Goal: Task Accomplishment & Management: Complete application form

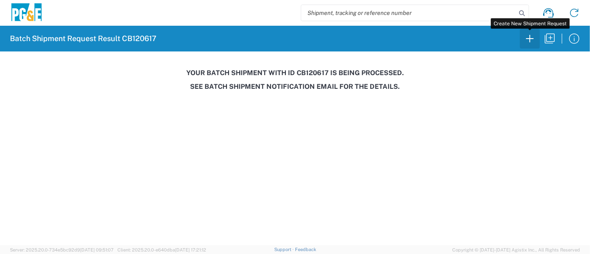
click at [525, 37] on icon "button" at bounding box center [529, 38] width 13 height 13
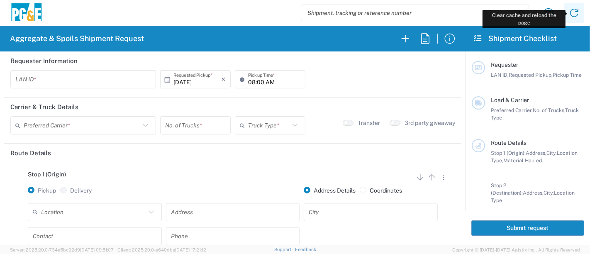
click at [579, 16] on icon at bounding box center [574, 12] width 13 height 13
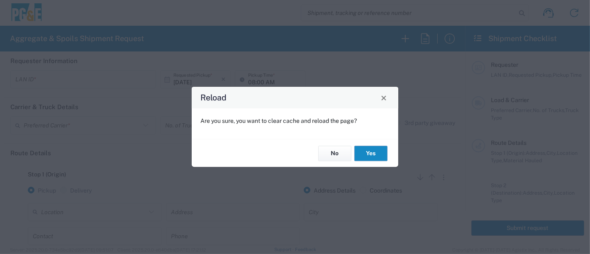
click at [370, 151] on button "Yes" at bounding box center [370, 153] width 33 height 15
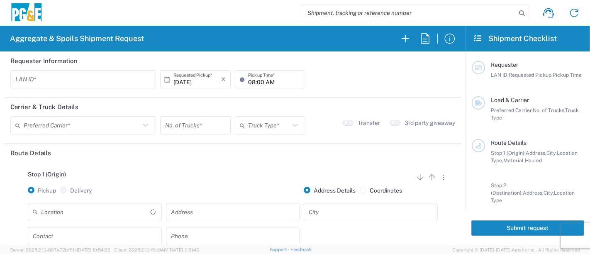
click at [102, 81] on input "text" at bounding box center [83, 79] width 136 height 15
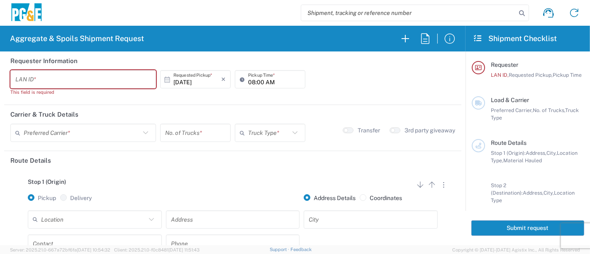
click at [55, 81] on input "text" at bounding box center [83, 79] width 136 height 15
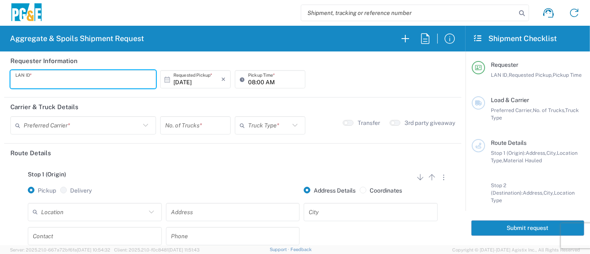
type input "N"
type input "VNL5"
click at [44, 125] on input "text" at bounding box center [82, 125] width 117 height 15
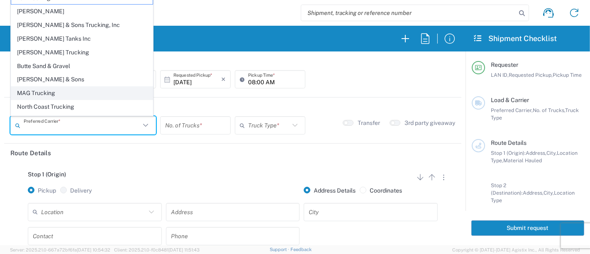
click at [59, 89] on span "MAG Trucking" at bounding box center [82, 93] width 142 height 13
type input "MAG Trucking"
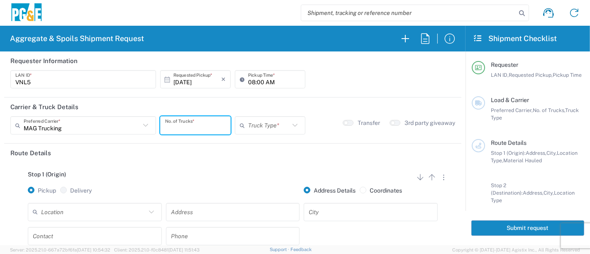
click at [200, 124] on input "number" at bounding box center [195, 125] width 61 height 15
type input "2"
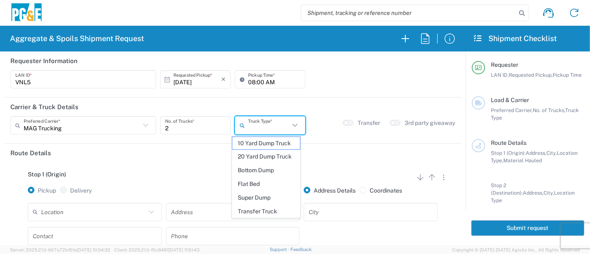
click at [249, 126] on input "text" at bounding box center [268, 125] width 41 height 15
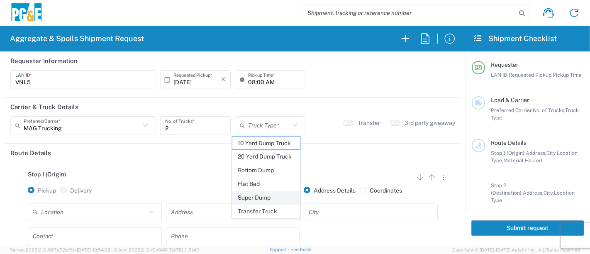
click at [257, 194] on span "Super Dump" at bounding box center [266, 197] width 68 height 13
type input "Super Dump"
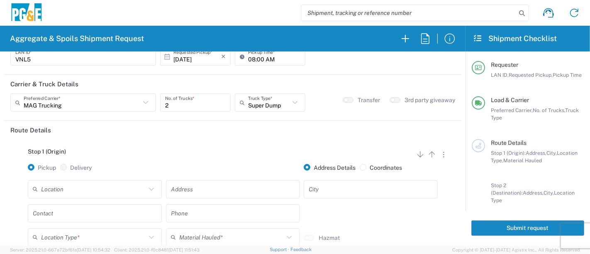
scroll to position [46, 0]
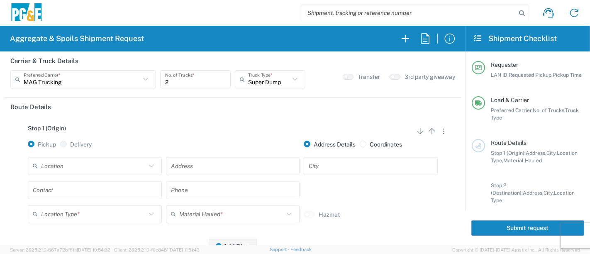
click at [193, 165] on input "text" at bounding box center [233, 166] width 124 height 15
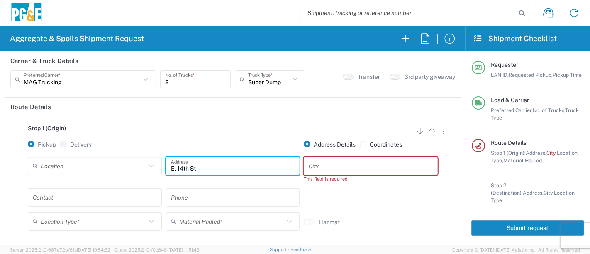
click at [199, 166] on input "E. 14th St" at bounding box center [233, 166] width 124 height 15
type input "E. 14th St. & Euclid Ave"
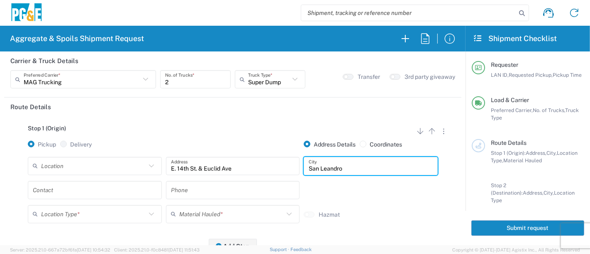
type input "San Leandro"
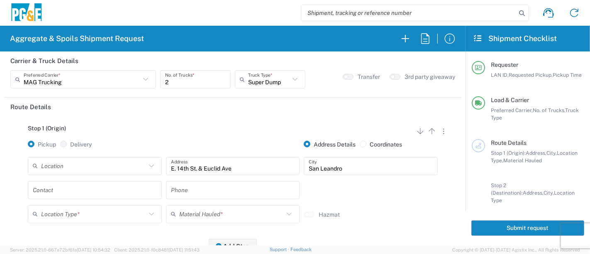
click at [79, 191] on input "text" at bounding box center [95, 190] width 124 height 15
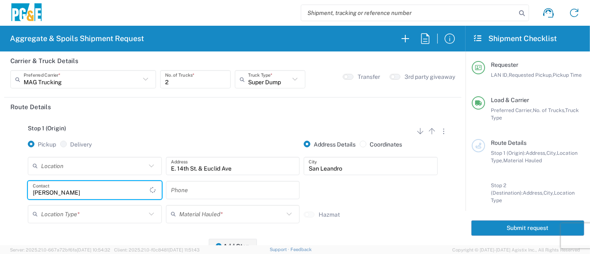
type input "[PERSON_NAME]"
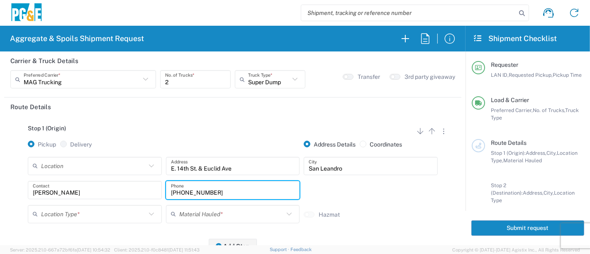
type input "[PHONE_NUMBER]"
click at [108, 214] on input "text" at bounding box center [93, 214] width 105 height 15
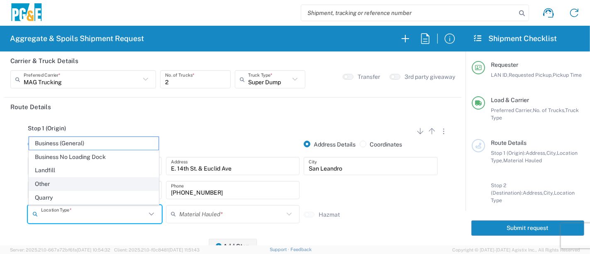
click at [93, 181] on span "Other" at bounding box center [94, 184] width 130 height 13
type input "Other"
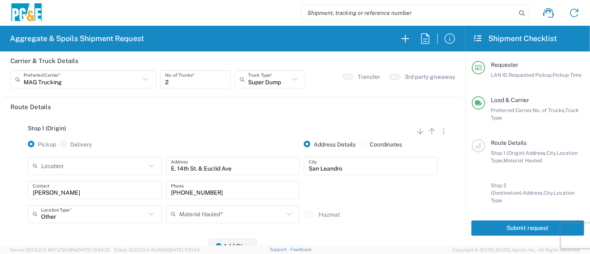
click at [208, 215] on input "text" at bounding box center [231, 214] width 105 height 15
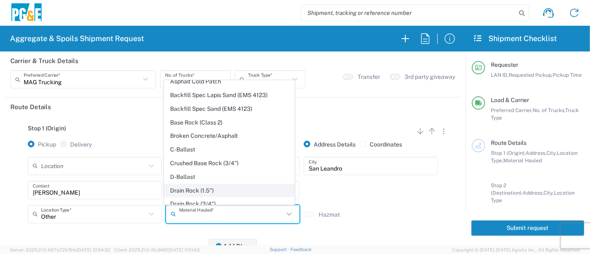
scroll to position [92, 0]
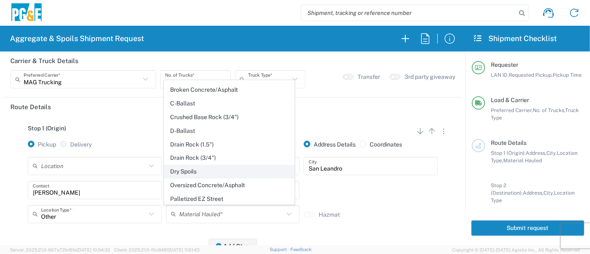
click at [218, 173] on span "Dry Spoils" at bounding box center [229, 171] width 130 height 13
type input "Dry Spoils"
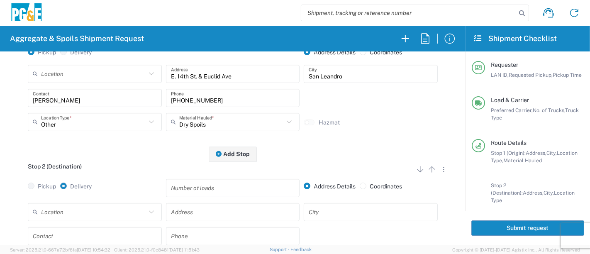
scroll to position [184, 0]
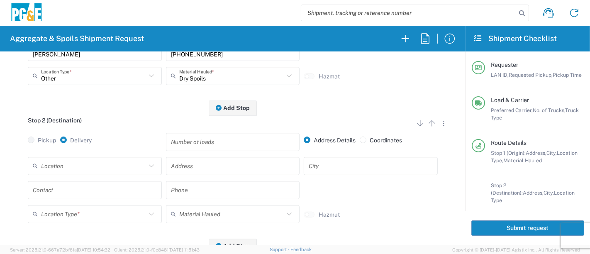
click at [131, 165] on input "text" at bounding box center [93, 166] width 105 height 15
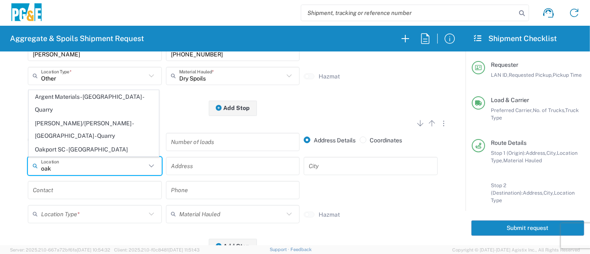
drag, startPoint x: 90, startPoint y: 152, endPoint x: 90, endPoint y: 157, distance: 5.0
click at [90, 151] on span "Oakport SC - [GEOGRAPHIC_DATA]" at bounding box center [94, 149] width 130 height 13
type input "Oakport SC - [GEOGRAPHIC_DATA]"
type input "[STREET_ADDRESS]"
type input "[GEOGRAPHIC_DATA]"
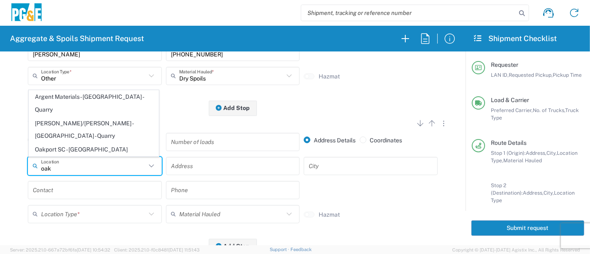
type input "Business No Loading Dock"
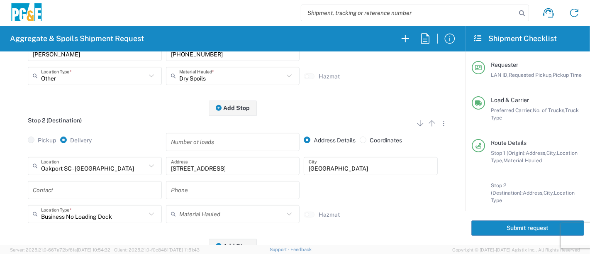
click at [81, 188] on input "text" at bounding box center [95, 190] width 124 height 15
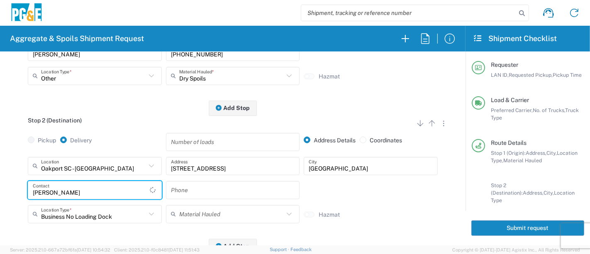
type input "[PERSON_NAME]"
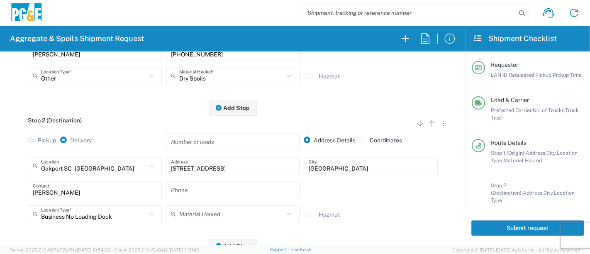
click at [180, 189] on input "text" at bounding box center [233, 190] width 124 height 15
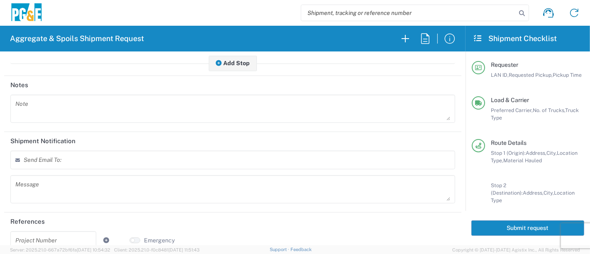
scroll to position [378, 0]
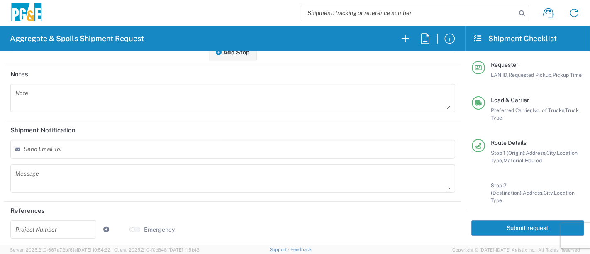
type input "[PHONE_NUMBER]"
click at [59, 225] on input "text" at bounding box center [53, 229] width 76 height 15
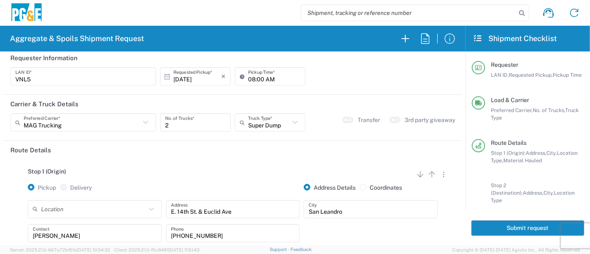
scroll to position [0, 0]
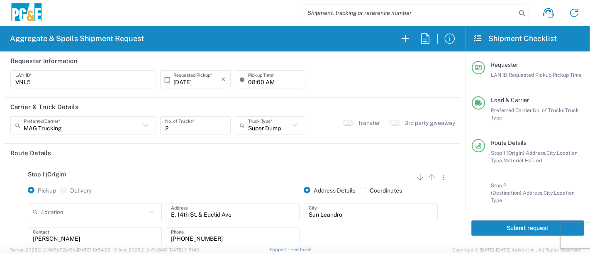
type input "31540024"
click at [343, 121] on button "button" at bounding box center [348, 123] width 11 height 6
click at [512, 229] on button "Submit request" at bounding box center [527, 227] width 113 height 15
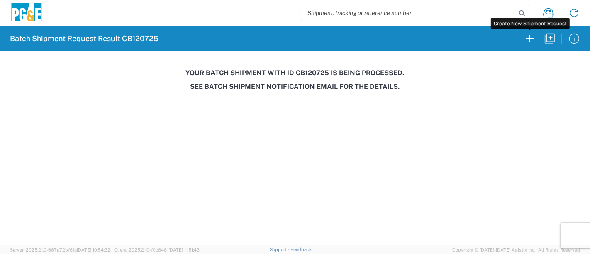
drag, startPoint x: 534, startPoint y: 39, endPoint x: 59, endPoint y: 85, distance: 477.4
click at [534, 39] on icon "button" at bounding box center [529, 38] width 13 height 13
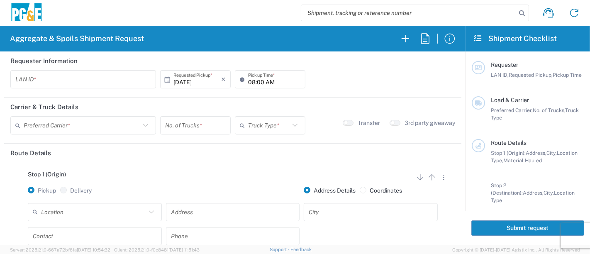
click at [58, 83] on input "text" at bounding box center [83, 79] width 136 height 15
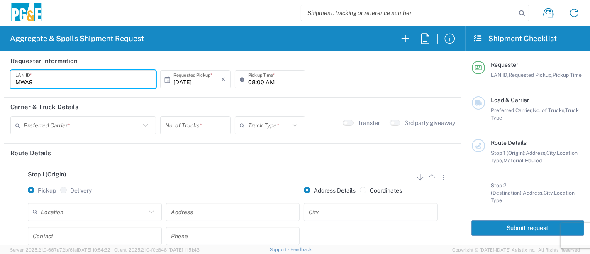
type input "MWA9"
click at [248, 80] on input "08:00 AM" at bounding box center [274, 79] width 52 height 15
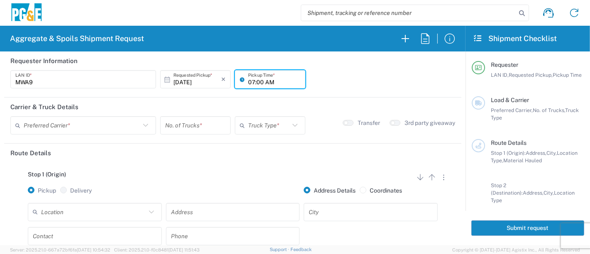
type input "07:00 AM"
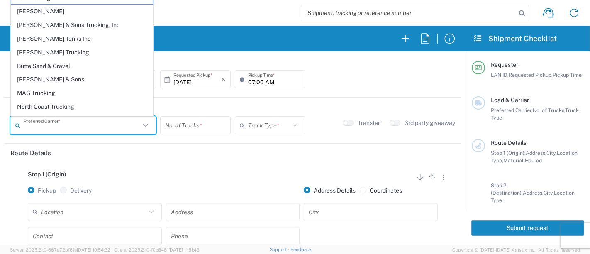
click at [93, 124] on input "text" at bounding box center [82, 125] width 117 height 15
click at [71, 78] on span "[PERSON_NAME] & Sons" at bounding box center [82, 79] width 142 height 13
type input "[PERSON_NAME] & Sons"
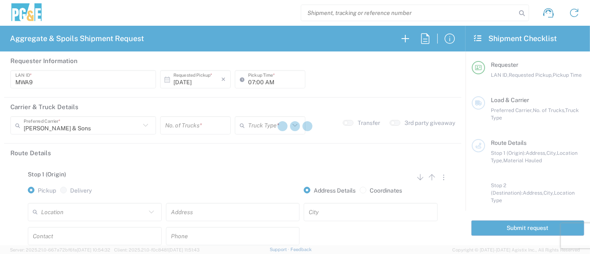
click at [171, 126] on div at bounding box center [295, 127] width 590 height 254
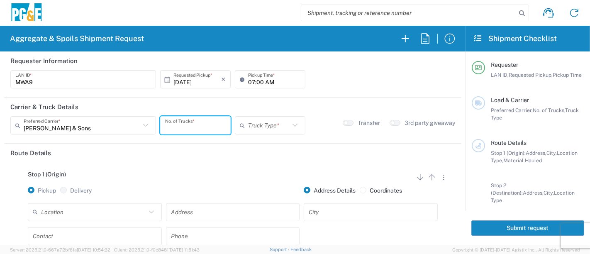
click at [171, 126] on input "number" at bounding box center [195, 125] width 61 height 15
type input "1"
click at [268, 126] on input "text" at bounding box center [268, 125] width 41 height 15
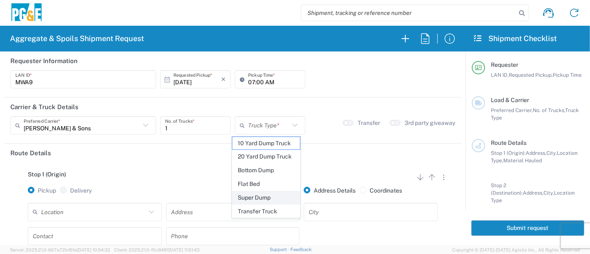
click at [275, 195] on span "Super Dump" at bounding box center [266, 197] width 68 height 13
type input "Super Dump"
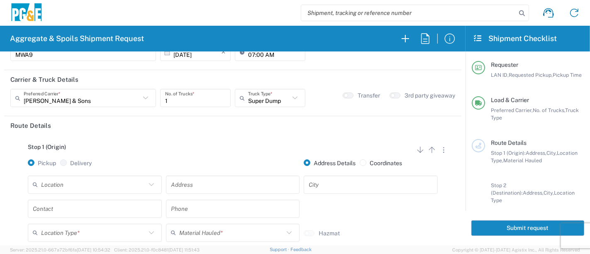
scroll to position [46, 0]
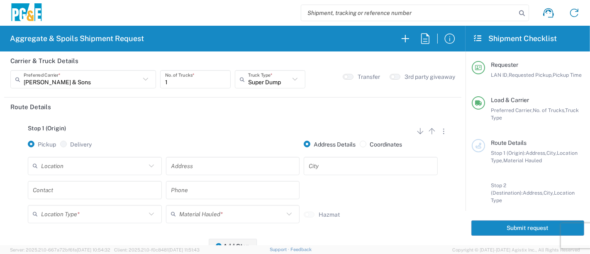
click at [62, 165] on input "text" at bounding box center [93, 166] width 105 height 15
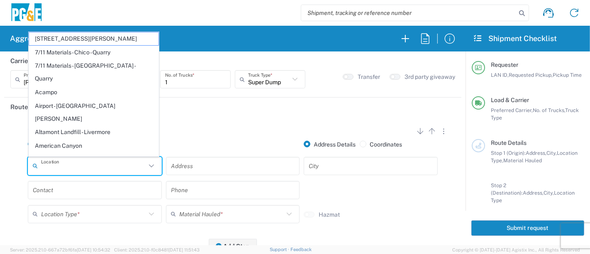
type input "4"
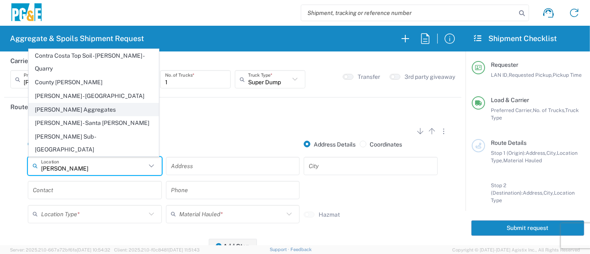
click at [83, 116] on span "[PERSON_NAME] Aggregates" at bounding box center [94, 109] width 130 height 13
type input "[PERSON_NAME] Aggregates"
type input "12523 North, [GEOGRAPHIC_DATA]-59"
type input "Merced"
type input "Quarry"
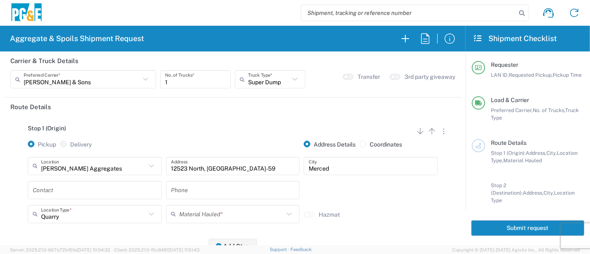
click at [88, 193] on input "text" at bounding box center [95, 190] width 124 height 15
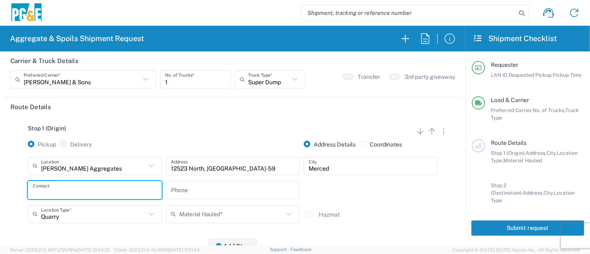
click at [124, 190] on input "text" at bounding box center [95, 190] width 124 height 15
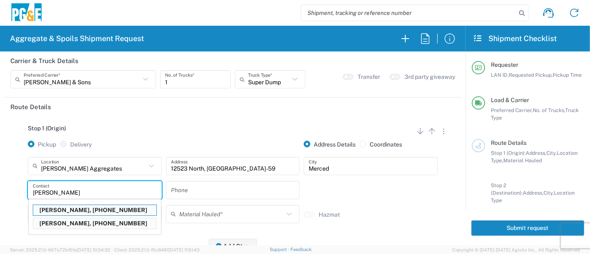
type input "[PERSON_NAME]"
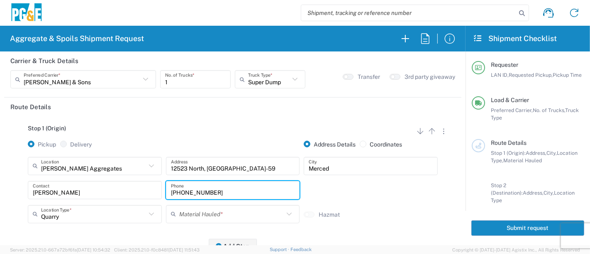
type input "[PHONE_NUMBER]"
click at [202, 212] on input "text" at bounding box center [231, 214] width 105 height 15
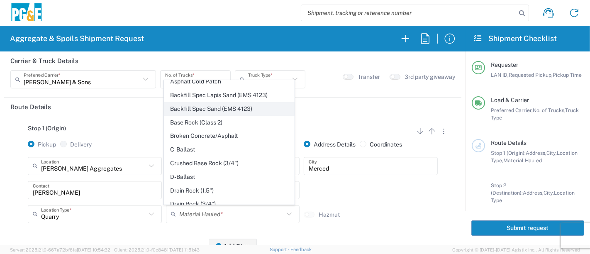
click at [229, 108] on span "Backfill Spec Sand (EMS 4123)" at bounding box center [229, 109] width 130 height 13
type input "Backfill Spec Sand (EMS 4123)"
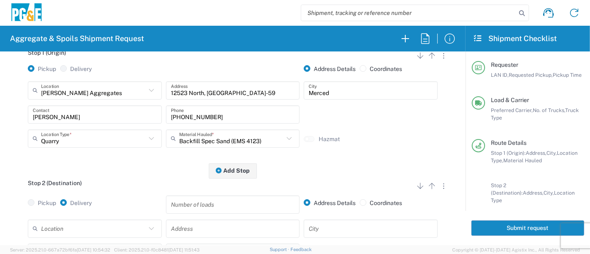
scroll to position [138, 0]
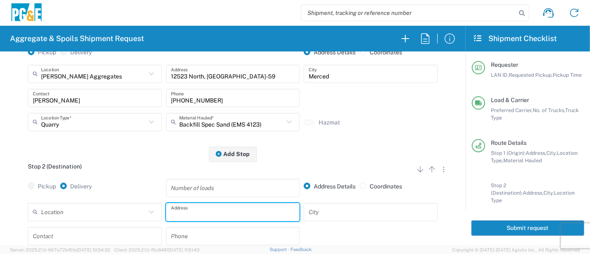
click at [184, 211] on input "text" at bounding box center [233, 212] width 124 height 15
type input "[STREET_ADDRESS]"
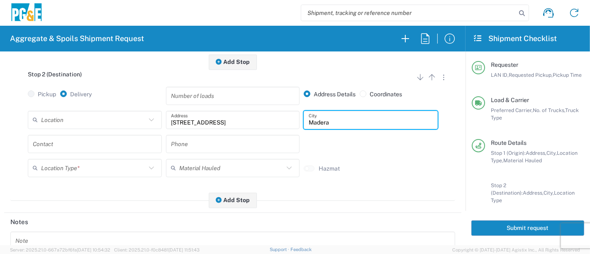
scroll to position [184, 0]
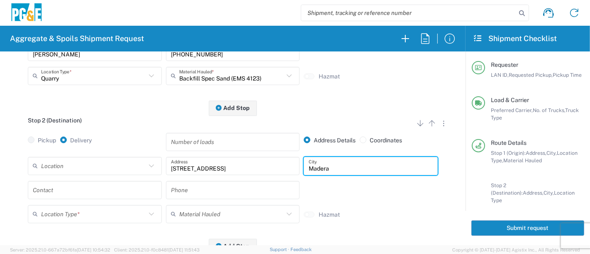
type input "Madera"
click at [114, 195] on input "text" at bounding box center [95, 190] width 124 height 15
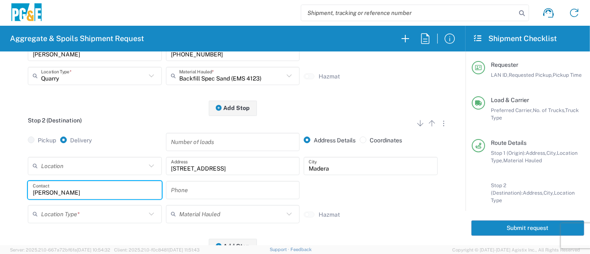
type input "[PERSON_NAME]"
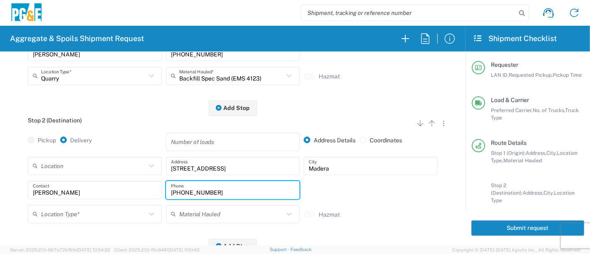
type input "[PHONE_NUMBER]"
click at [111, 214] on input "text" at bounding box center [93, 214] width 105 height 15
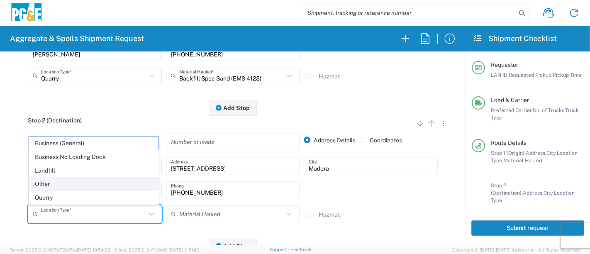
click at [74, 186] on span "Other" at bounding box center [94, 184] width 130 height 13
type input "Other"
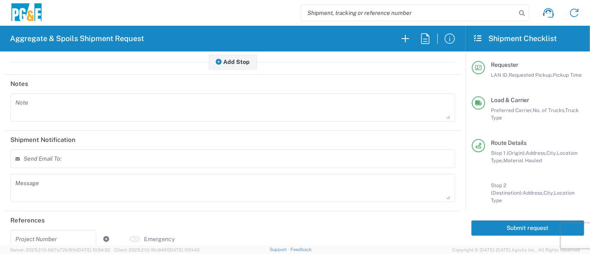
scroll to position [378, 0]
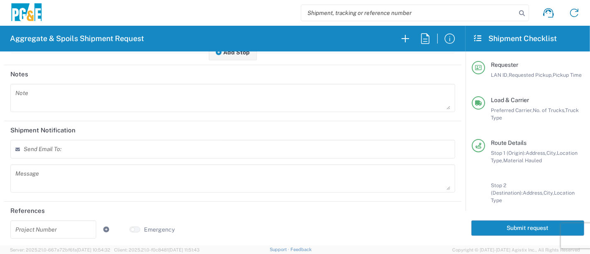
click at [63, 225] on input "text" at bounding box center [53, 229] width 76 height 15
click at [40, 228] on input "text" at bounding box center [53, 229] width 76 height 15
type input "35224769"
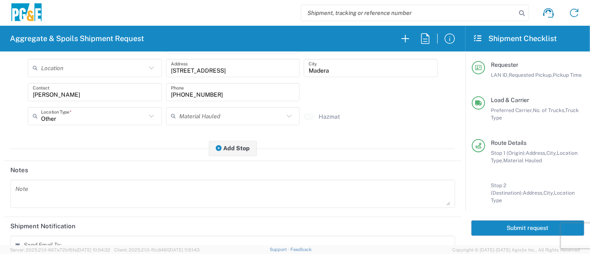
scroll to position [240, 0]
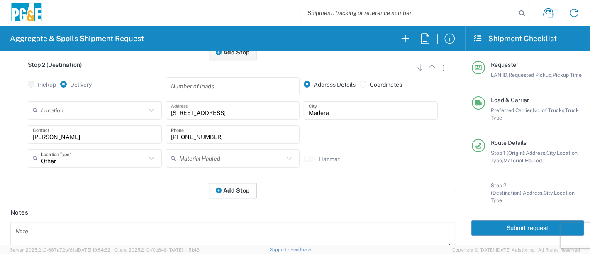
click at [221, 190] on button "Add Stop" at bounding box center [233, 190] width 48 height 15
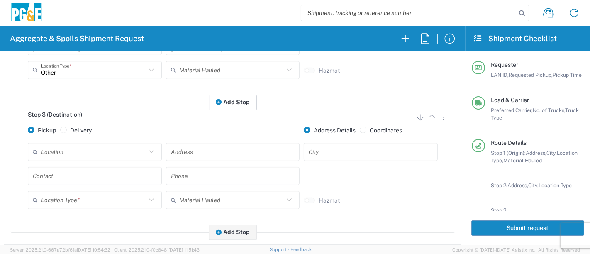
scroll to position [378, 0]
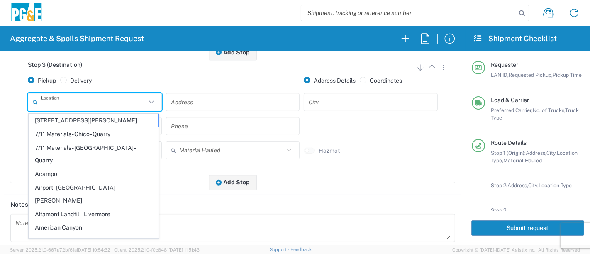
click at [56, 107] on input "text" at bounding box center [93, 102] width 105 height 15
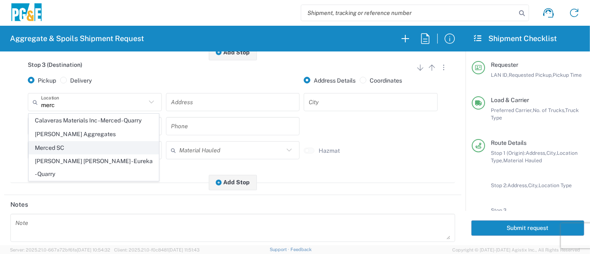
click at [49, 146] on span "Merced SC" at bounding box center [94, 148] width 130 height 13
type input "Merced SC"
type input "[STREET_ADDRESS]"
type input "Merced"
type input "Business No Loading Dock"
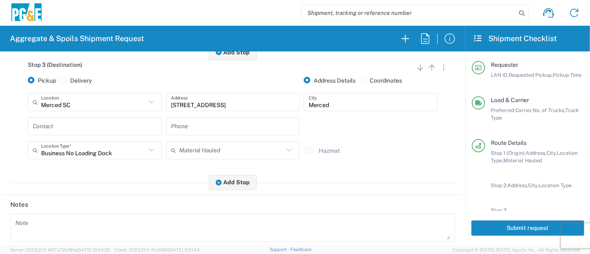
click at [58, 128] on input "text" at bounding box center [95, 126] width 124 height 15
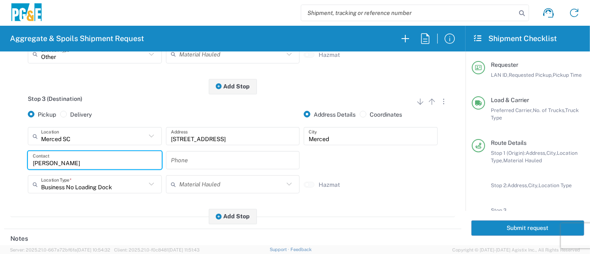
scroll to position [286, 0]
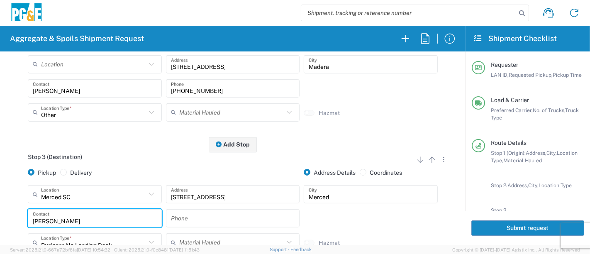
type input "[PERSON_NAME]"
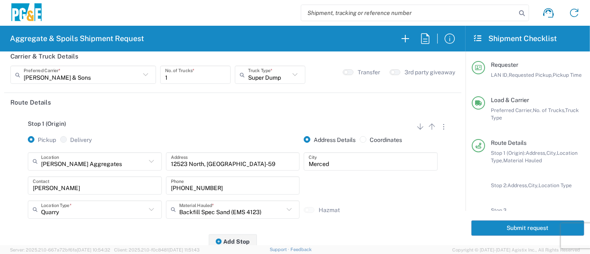
scroll to position [0, 0]
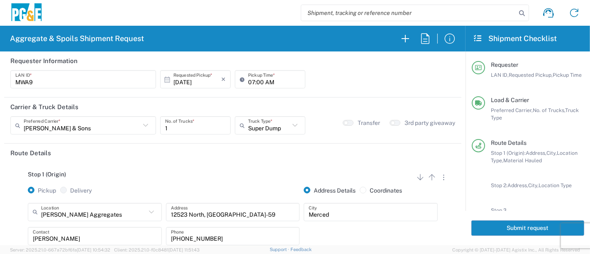
type input "[PHONE_NUMBER]"
click at [511, 227] on button "Submit request" at bounding box center [527, 227] width 113 height 15
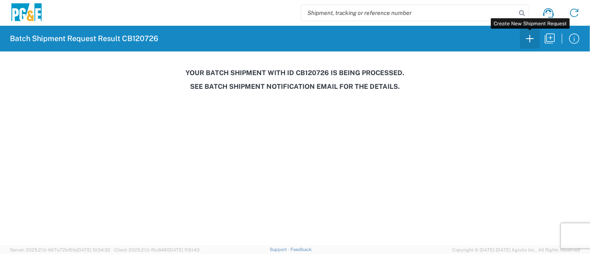
click at [532, 40] on icon "button" at bounding box center [529, 38] width 13 height 13
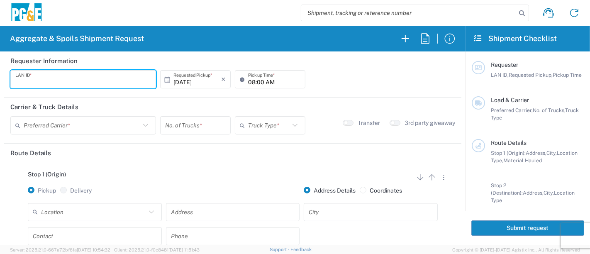
click at [111, 80] on input "text" at bounding box center [83, 79] width 136 height 15
type input "MXPV"
click at [248, 80] on input "08:00 AM" at bounding box center [274, 79] width 52 height 15
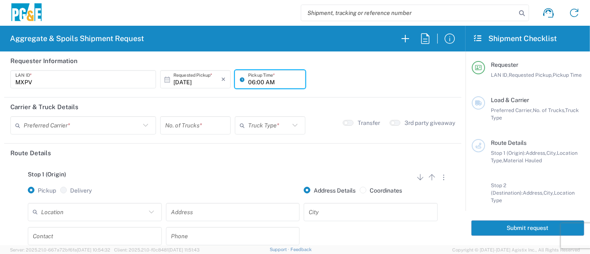
type input "06:00 AM"
click at [79, 127] on input "text" at bounding box center [82, 125] width 117 height 15
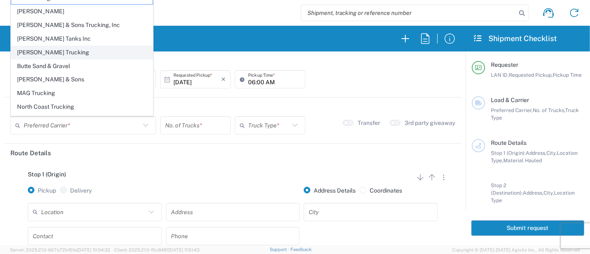
click at [52, 54] on span "[PERSON_NAME] Trucking" at bounding box center [82, 52] width 142 height 13
type input "[PERSON_NAME] Trucking"
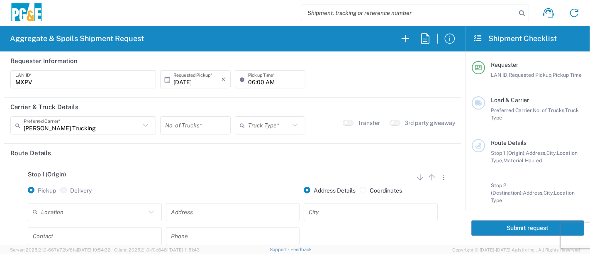
click at [174, 122] on input "number" at bounding box center [195, 125] width 61 height 15
type input "4"
click at [259, 121] on input "text" at bounding box center [268, 125] width 41 height 15
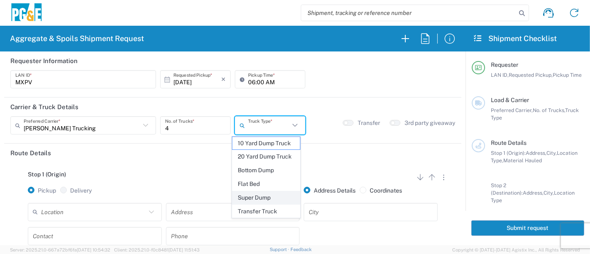
click at [265, 196] on span "Super Dump" at bounding box center [266, 197] width 68 height 13
type input "Super Dump"
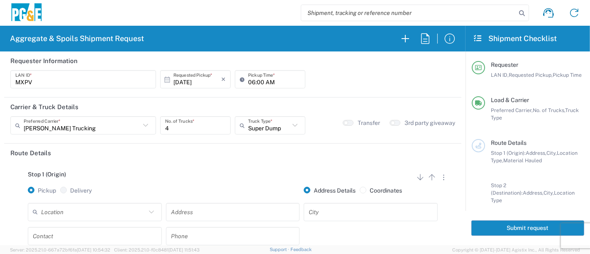
scroll to position [46, 0]
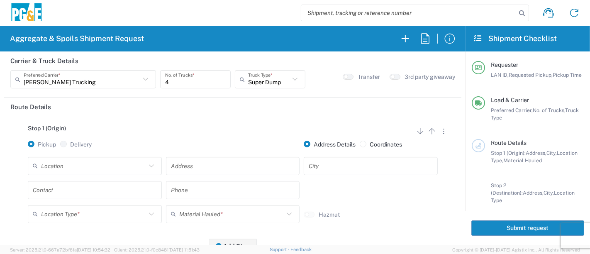
click at [75, 166] on input "text" at bounding box center [93, 166] width 105 height 15
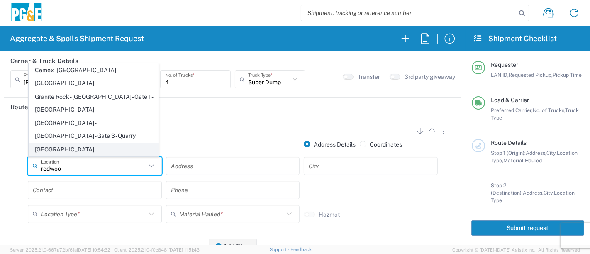
click at [77, 147] on span "[GEOGRAPHIC_DATA]" at bounding box center [94, 149] width 130 height 13
type input "[GEOGRAPHIC_DATA]"
type input "[STREET_ADDRESS]"
type input "[GEOGRAPHIC_DATA]"
type input "Business No Loading Dock"
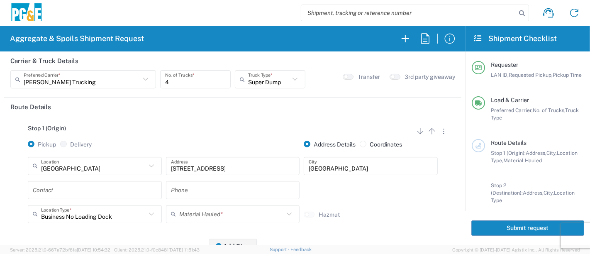
click at [72, 193] on input "text" at bounding box center [95, 190] width 124 height 15
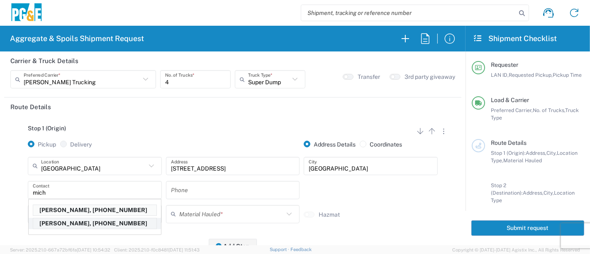
click at [70, 222] on p "[PERSON_NAME], [PHONE_NUMBER]" at bounding box center [94, 223] width 123 height 10
type input "[PERSON_NAME]"
type input "[PHONE_NUMBER]"
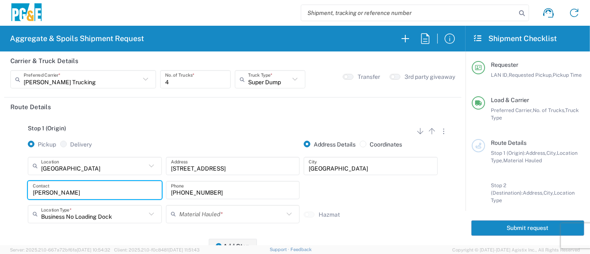
scroll to position [92, 0]
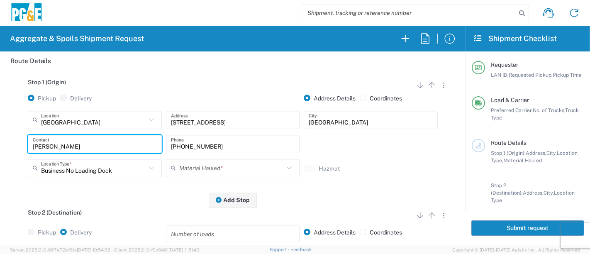
click at [199, 166] on input "text" at bounding box center [231, 168] width 105 height 15
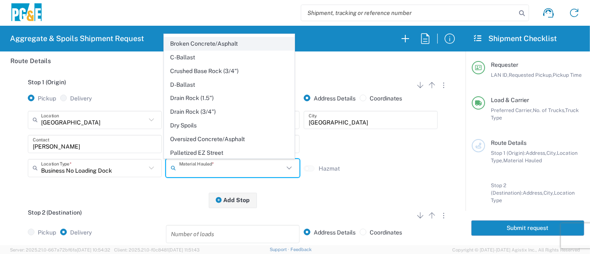
scroll to position [138, 0]
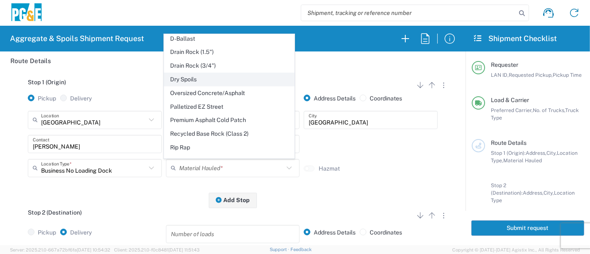
click at [205, 81] on span "Dry Spoils" at bounding box center [229, 79] width 130 height 13
type input "Dry Spoils"
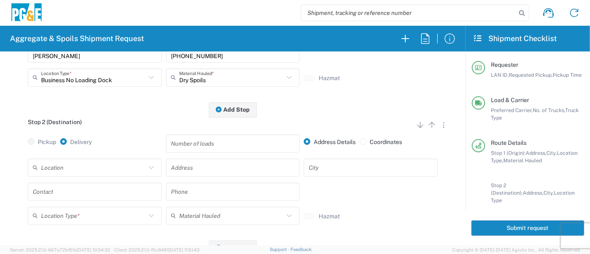
scroll to position [184, 0]
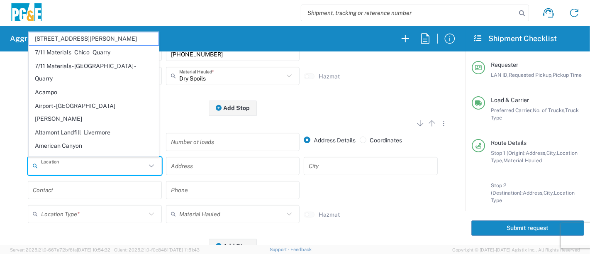
click at [89, 168] on input "text" at bounding box center [93, 166] width 105 height 15
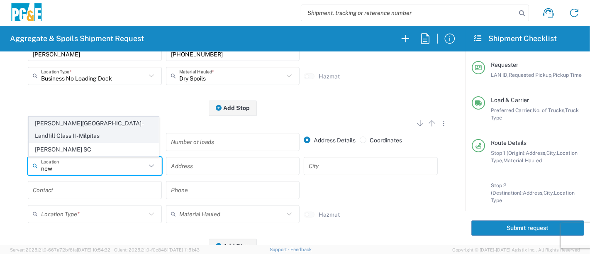
click at [84, 135] on span "[PERSON_NAME][GEOGRAPHIC_DATA] - Landfill Class II - Milpitas" at bounding box center [94, 130] width 130 height 26
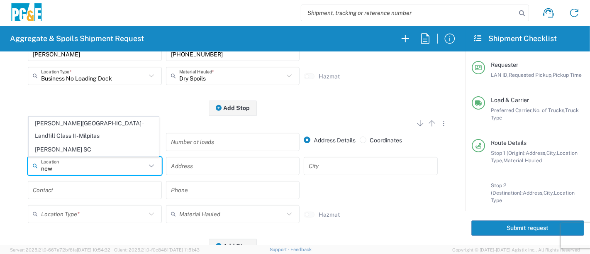
type input "[PERSON_NAME][GEOGRAPHIC_DATA] - Landfill Class II - Milpitas"
type input "[STREET_ADDRESS][PERSON_NAME]"
type input "Milpitas"
type input "Landfill"
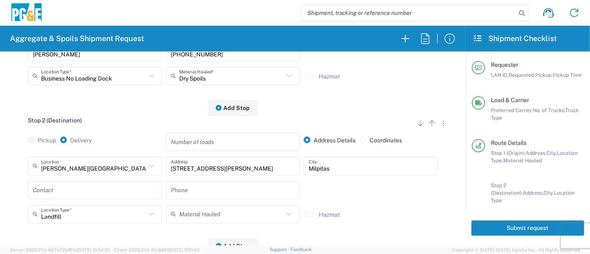
click at [109, 189] on input "text" at bounding box center [95, 190] width 124 height 15
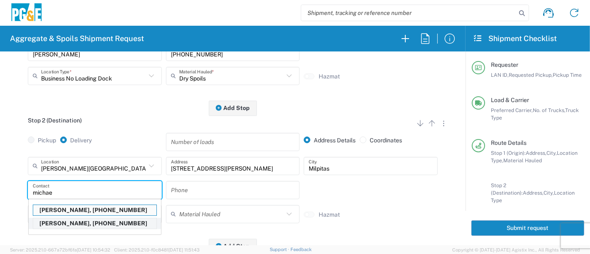
click at [89, 221] on p "[PERSON_NAME], [PHONE_NUMBER]" at bounding box center [94, 223] width 123 height 10
type input "[PERSON_NAME]"
type input "[PHONE_NUMBER]"
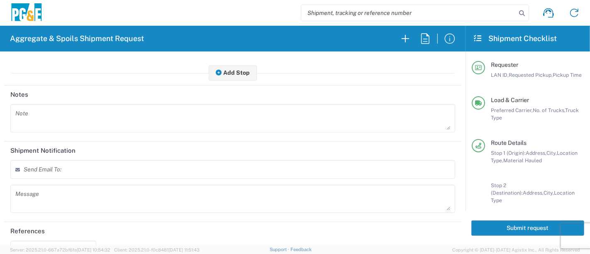
scroll to position [378, 0]
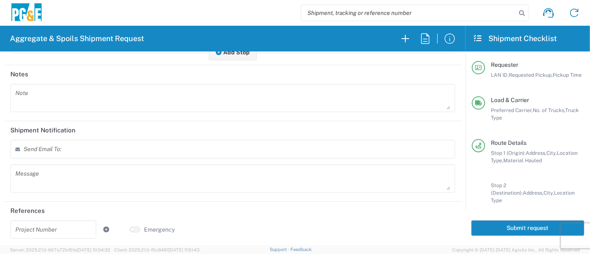
click at [533, 229] on button "Submit request" at bounding box center [527, 227] width 113 height 15
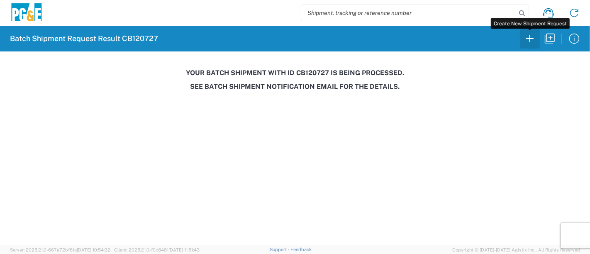
click at [532, 32] on icon "button" at bounding box center [529, 38] width 13 height 13
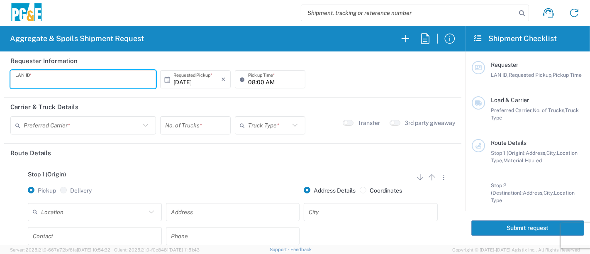
click at [74, 81] on input "text" at bounding box center [83, 79] width 136 height 15
type input "ADBG"
click at [248, 81] on input "08:00 AM" at bounding box center [274, 79] width 52 height 15
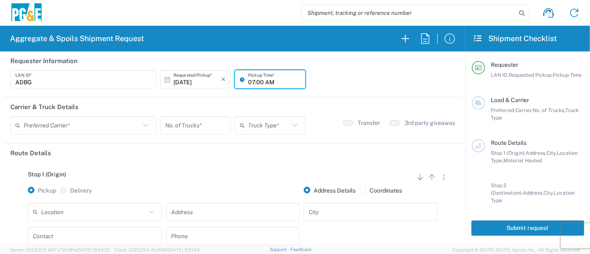
type input "07:00 AM"
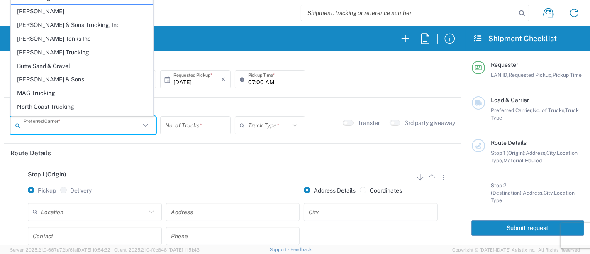
click at [53, 121] on input "text" at bounding box center [82, 125] width 117 height 15
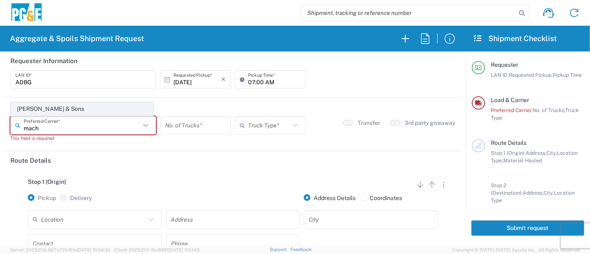
click at [27, 109] on span "[PERSON_NAME] & Sons" at bounding box center [82, 109] width 142 height 13
type input "[PERSON_NAME] & Sons"
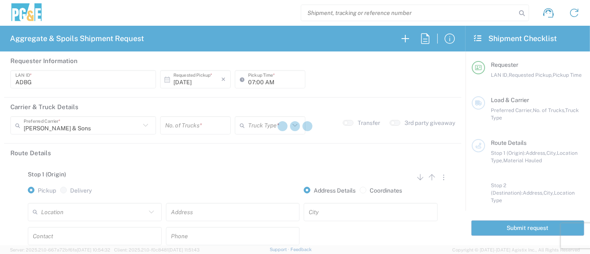
click at [176, 124] on div at bounding box center [295, 127] width 590 height 254
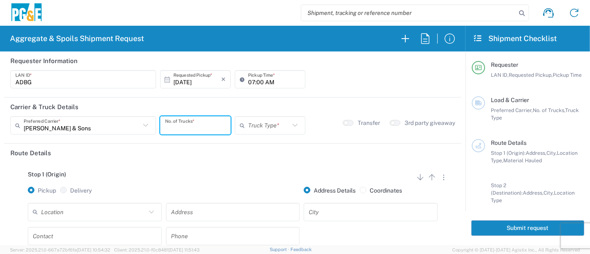
click at [176, 124] on input "number" at bounding box center [195, 125] width 61 height 15
type input "1"
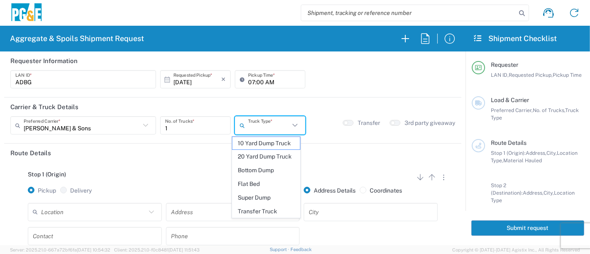
click at [264, 124] on input "text" at bounding box center [268, 125] width 41 height 15
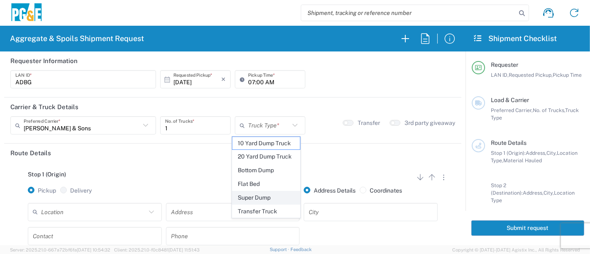
click at [254, 195] on span "Super Dump" at bounding box center [266, 197] width 68 height 13
type input "Super Dump"
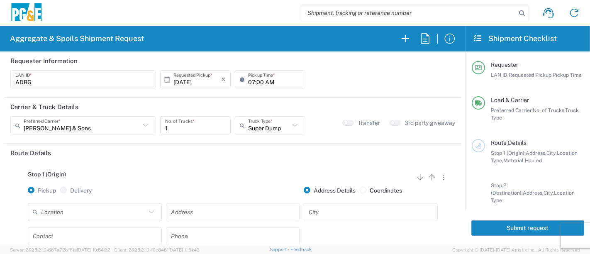
click at [75, 210] on input "text" at bounding box center [93, 212] width 105 height 15
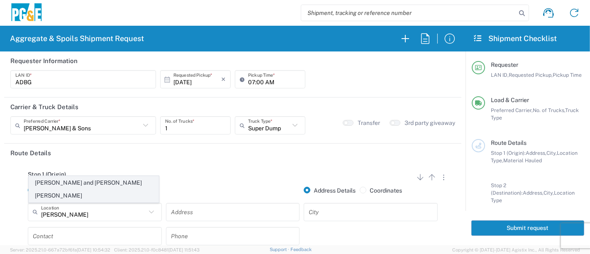
click at [73, 197] on span "[PERSON_NAME] and [PERSON_NAME] [PERSON_NAME]" at bounding box center [94, 189] width 130 height 26
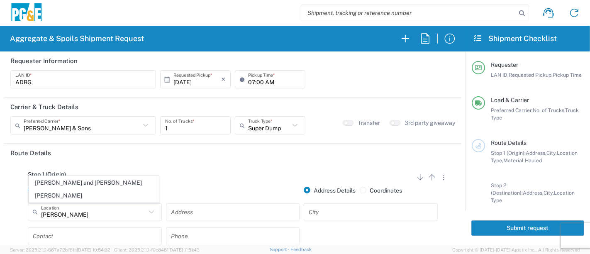
type input "[PERSON_NAME] and [PERSON_NAME] [PERSON_NAME]"
type input "[STREET_ADDRESS]"
type input "Escalon"
type input "Quarry"
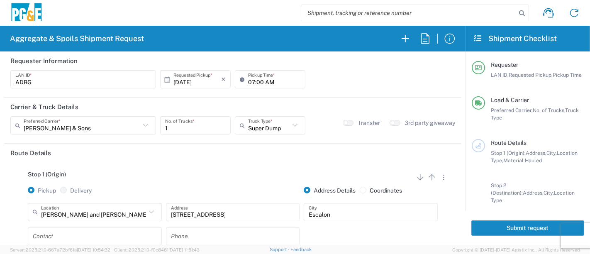
click at [71, 236] on input "text" at bounding box center [95, 236] width 124 height 15
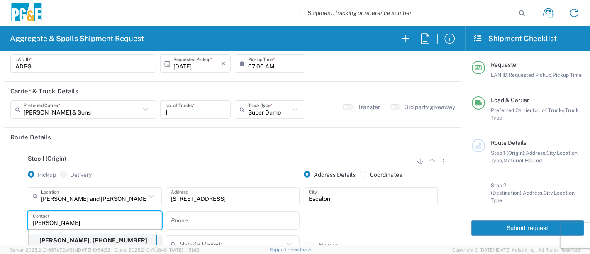
click at [77, 242] on p "[PERSON_NAME], [PHONE_NUMBER]" at bounding box center [94, 240] width 123 height 10
type input "[PERSON_NAME]"
type input "[PHONE_NUMBER]"
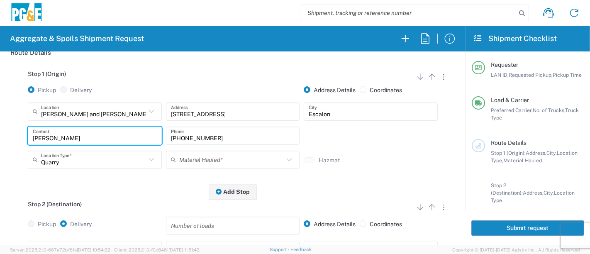
scroll to position [108, 0]
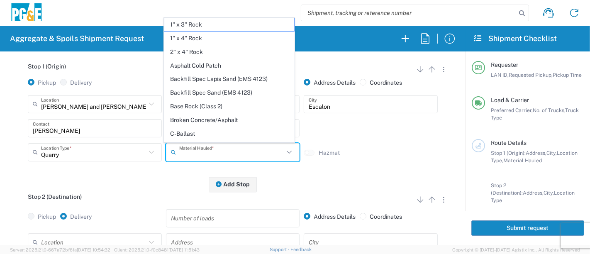
click at [192, 152] on input "text" at bounding box center [231, 152] width 105 height 15
click at [239, 64] on span "Asphalt Cold Patch" at bounding box center [229, 65] width 130 height 13
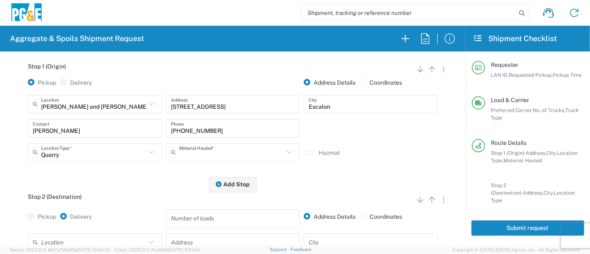
type input "Asphalt Cold Patch"
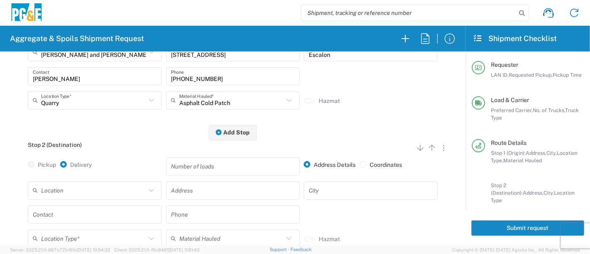
scroll to position [200, 0]
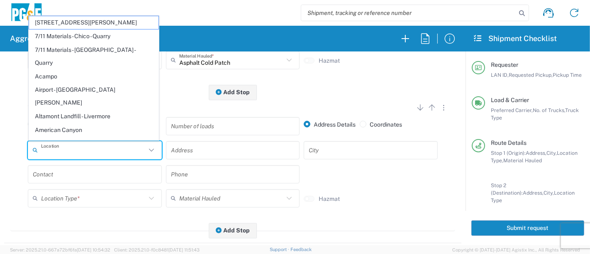
click at [93, 154] on input "text" at bounding box center [93, 150] width 105 height 15
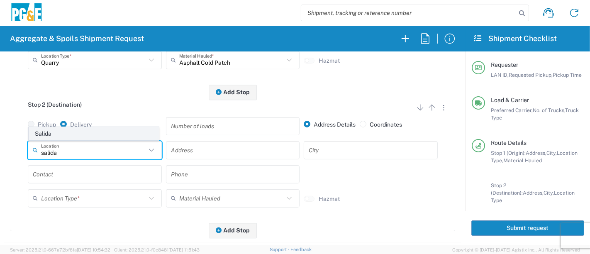
click at [67, 133] on span "Salida" at bounding box center [94, 133] width 130 height 13
type input "Salida"
type input "[STREET_ADDRESS]"
type input "Salida"
type input "Business No Loading Dock"
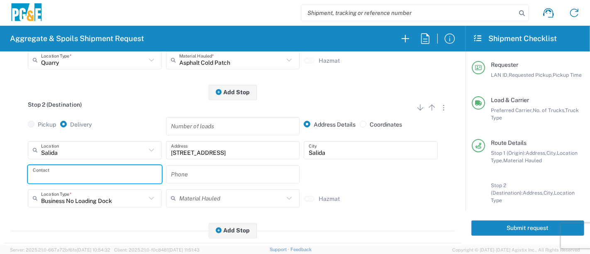
click at [55, 173] on input "text" at bounding box center [95, 174] width 124 height 15
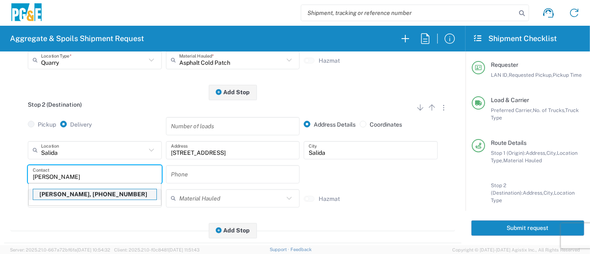
click at [62, 194] on p "[PERSON_NAME], [PHONE_NUMBER]" at bounding box center [94, 194] width 123 height 10
type input "[PERSON_NAME]"
type input "[PHONE_NUMBER]"
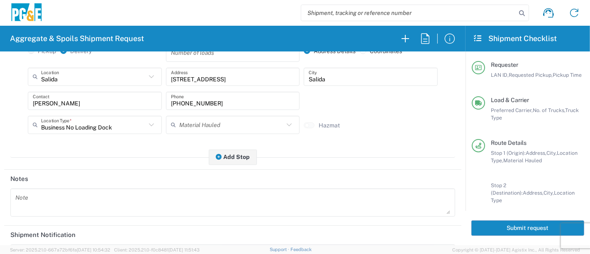
scroll to position [322, 0]
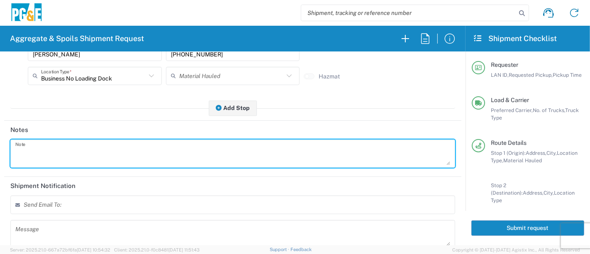
click at [61, 154] on textarea at bounding box center [232, 153] width 435 height 23
drag, startPoint x: 61, startPoint y: 154, endPoint x: 0, endPoint y: 149, distance: 61.2
click at [0, 149] on form "Requester Information ADBG LAN ID * [DATE] × Requested Pickup * Cancel Apply 07…" at bounding box center [233, 148] width 466 height 194
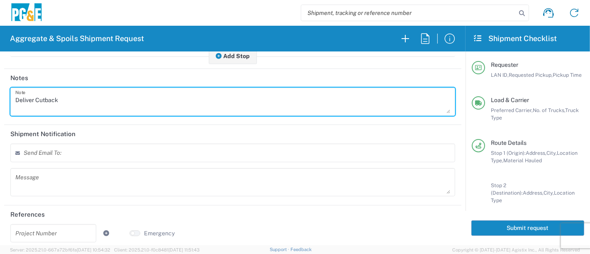
scroll to position [378, 0]
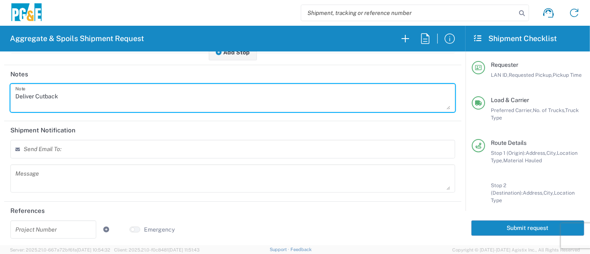
type textarea "Deliver Cutback"
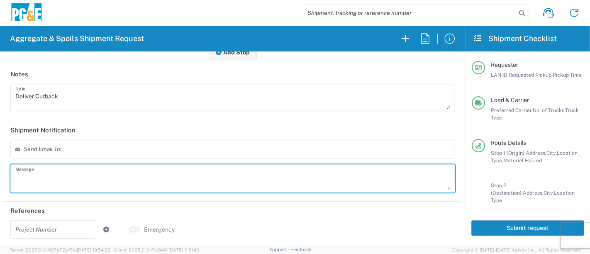
click at [45, 172] on textarea at bounding box center [232, 178] width 435 height 23
paste textarea "Deliver Cutback"
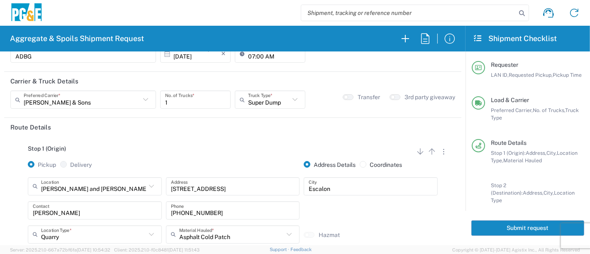
scroll to position [0, 0]
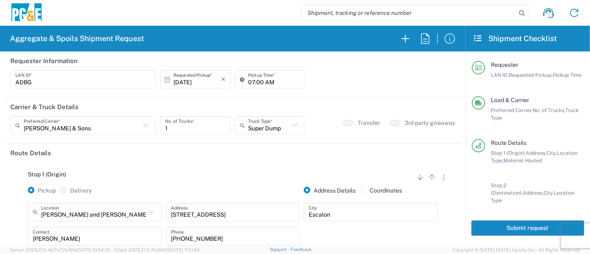
type textarea "Deliver Cutback"
click at [527, 225] on button "Submit request" at bounding box center [527, 227] width 113 height 15
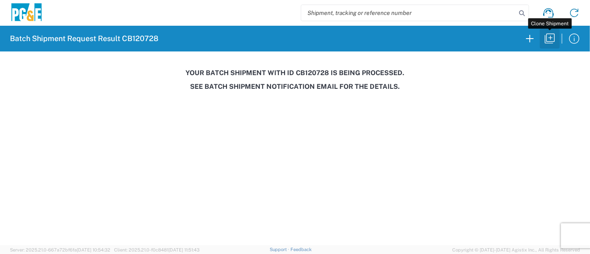
click at [550, 39] on icon "button" at bounding box center [549, 38] width 13 height 13
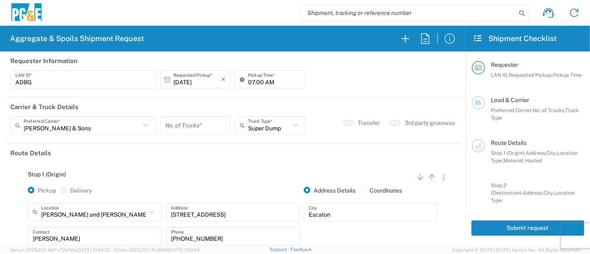
click at [166, 127] on input "number" at bounding box center [195, 125] width 61 height 15
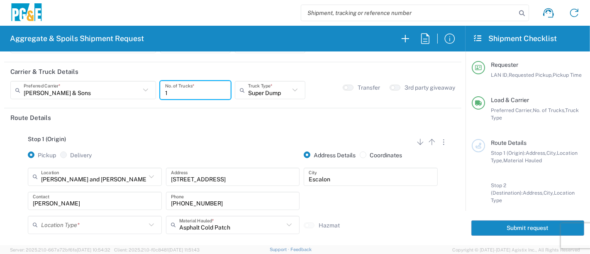
scroll to position [92, 0]
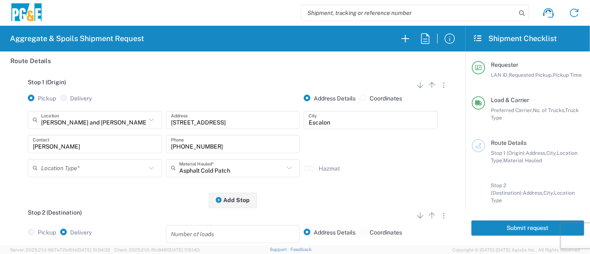
type input "1"
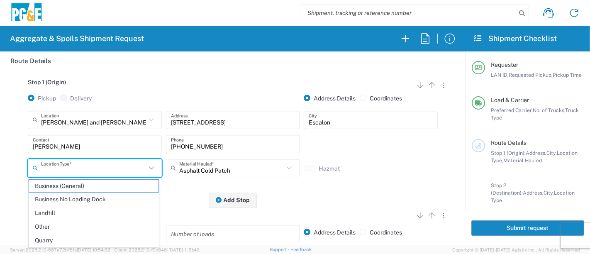
click at [71, 167] on input "text" at bounding box center [93, 168] width 105 height 15
click at [65, 239] on span "Quarry" at bounding box center [94, 240] width 130 height 13
type input "Quarry"
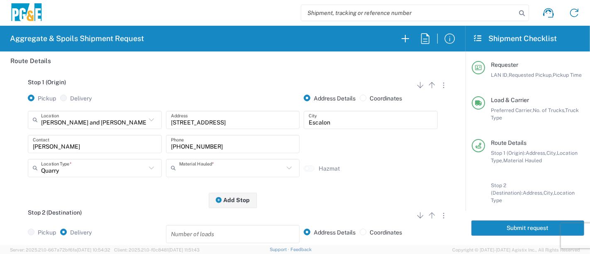
click at [192, 169] on input "text" at bounding box center [231, 168] width 105 height 15
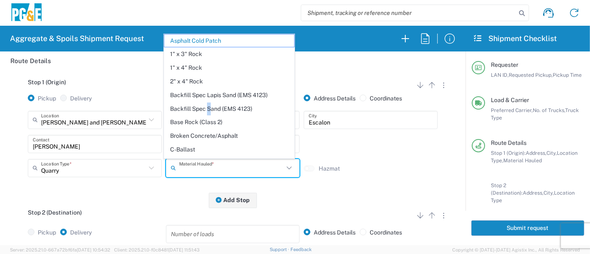
click at [208, 104] on span "Backfill Spec Sand (EMS 4123)" at bounding box center [229, 109] width 130 height 13
type input "Backfill Spec Sand (EMS 4123)"
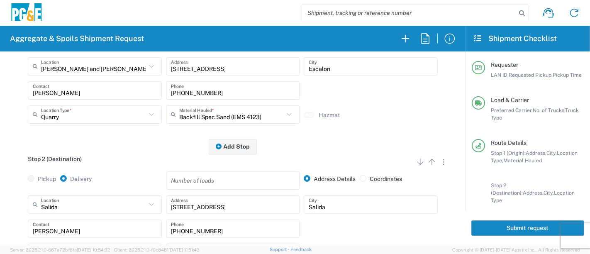
scroll to position [184, 0]
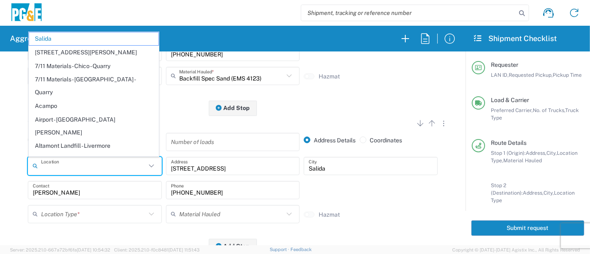
drag, startPoint x: 24, startPoint y: 168, endPoint x: 0, endPoint y: 169, distance: 24.5
click at [0, 169] on form "Requester Information ADBG LAN ID * [DATE] × Requested Pickup * Cancel Apply 07…" at bounding box center [233, 148] width 466 height 194
type input "S"
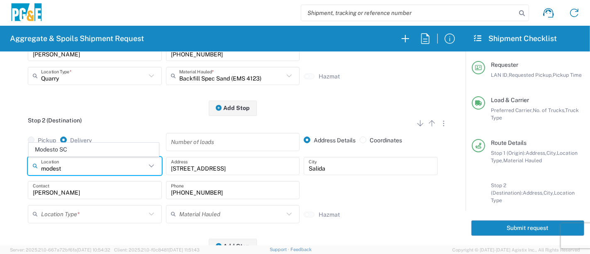
click at [59, 153] on span "Modesto SC" at bounding box center [94, 149] width 130 height 13
type input "Modesto SC"
type input "[STREET_ADDRESS][PERSON_NAME]"
type input "Modesto"
type input "Business No Loading Dock"
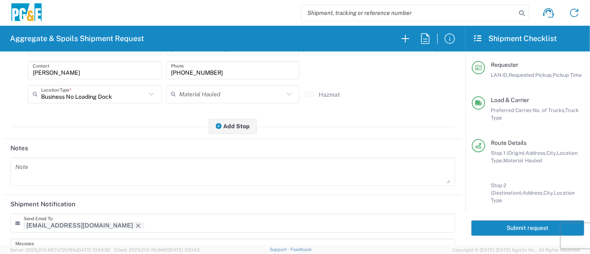
scroll to position [322, 0]
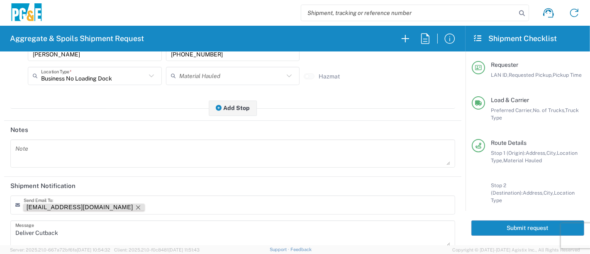
click at [136, 206] on icon "Remove tag" at bounding box center [138, 207] width 4 height 4
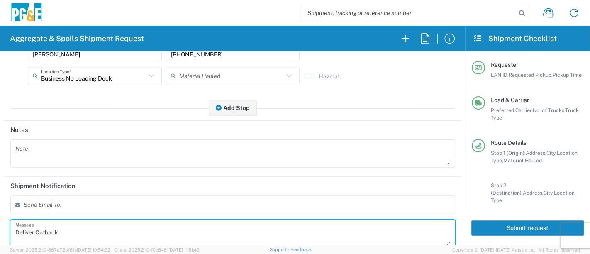
drag, startPoint x: 63, startPoint y: 232, endPoint x: 0, endPoint y: 224, distance: 64.0
click at [0, 224] on form "Requester Information ADBG LAN ID * [DATE] × Requested Pickup * Cancel Apply 07…" at bounding box center [233, 148] width 466 height 194
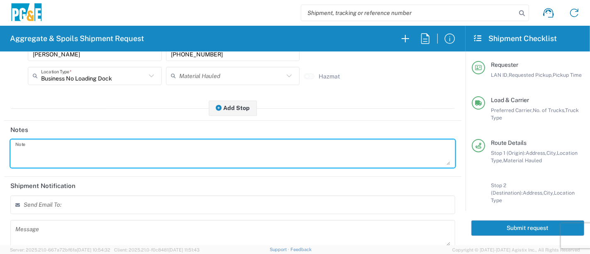
click at [24, 151] on textarea at bounding box center [232, 153] width 435 height 23
drag, startPoint x: 100, startPoint y: 151, endPoint x: 0, endPoint y: 152, distance: 99.6
click at [0, 152] on form "Requester Information ADBG LAN ID * [DATE] × Requested Pickup * Cancel Apply 07…" at bounding box center [233, 148] width 466 height 194
type textarea "Call [PERSON_NAME] after you deliver"
click at [38, 231] on textarea at bounding box center [232, 233] width 435 height 23
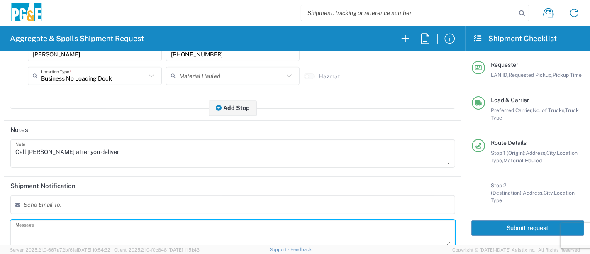
paste textarea "Call [PERSON_NAME] after you deliver"
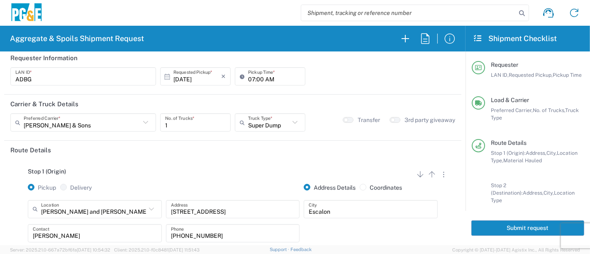
scroll to position [0, 0]
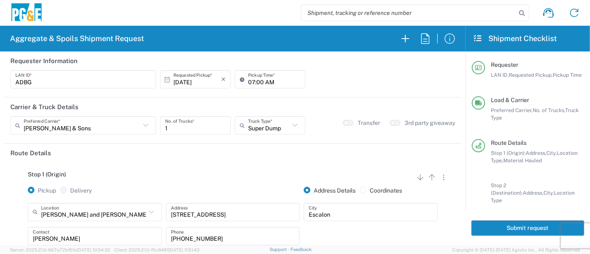
type textarea "Call [PERSON_NAME] after you deliver"
click at [475, 225] on button "Submit request" at bounding box center [527, 227] width 113 height 15
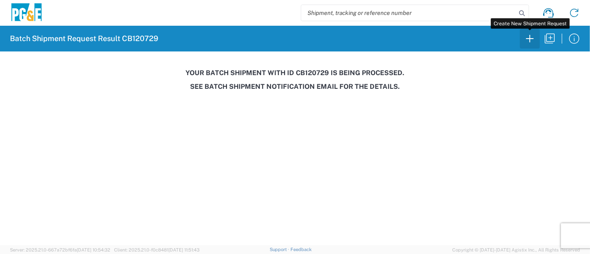
click at [533, 38] on icon "button" at bounding box center [529, 38] width 13 height 13
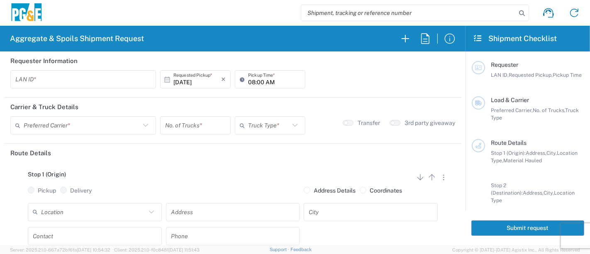
click at [87, 77] on input "text" at bounding box center [83, 79] width 136 height 15
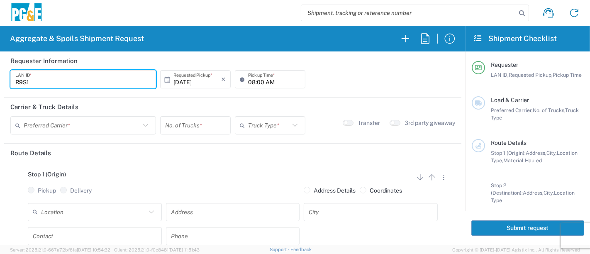
type input "R9S1"
click at [248, 80] on input "08:00 AM" at bounding box center [274, 79] width 52 height 15
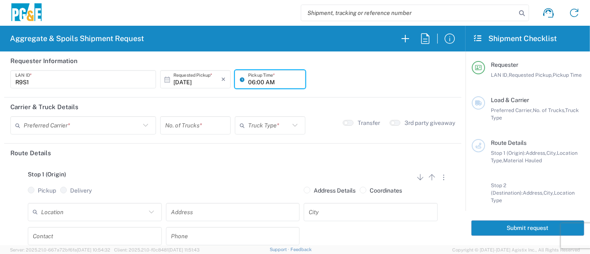
type input "06:00 AM"
click at [61, 128] on input "text" at bounding box center [82, 125] width 117 height 15
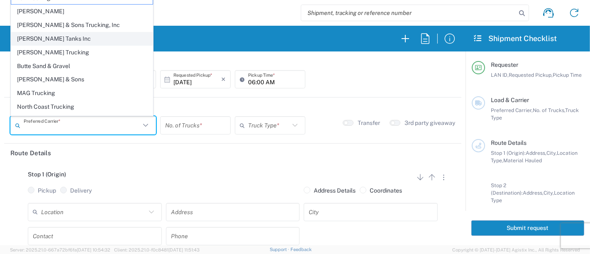
click at [54, 41] on span "[PERSON_NAME] Tanks Inc" at bounding box center [82, 38] width 142 height 13
type input "[PERSON_NAME] Tanks Inc"
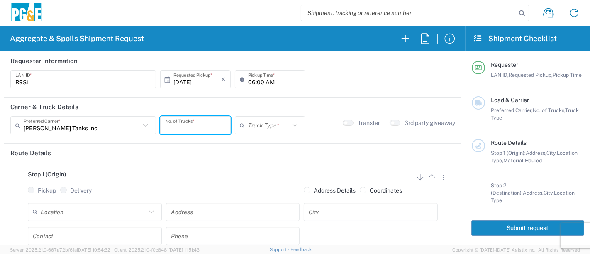
click at [195, 126] on input "number" at bounding box center [195, 125] width 61 height 15
type input "1"
click at [256, 127] on input "text" at bounding box center [268, 125] width 41 height 15
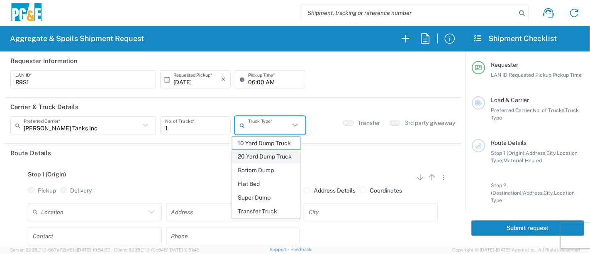
click at [266, 154] on span "20 Yard Dump Truck" at bounding box center [266, 156] width 68 height 13
type input "20 Yard Dump Truck"
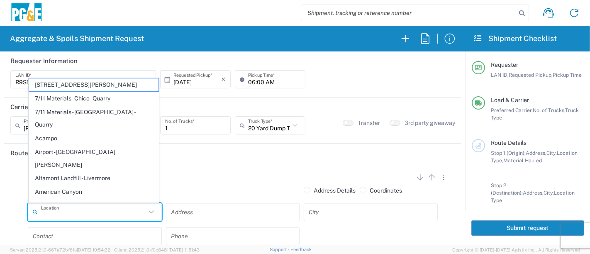
click at [86, 208] on input "text" at bounding box center [93, 212] width 105 height 15
click at [124, 218] on input "text" at bounding box center [93, 212] width 105 height 15
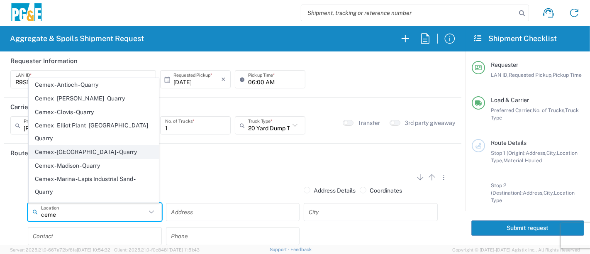
click at [88, 146] on span "Cemex - [GEOGRAPHIC_DATA] - Quarry" at bounding box center [94, 152] width 130 height 13
type input "Cemex - [GEOGRAPHIC_DATA] - Quarry"
type input "[STREET_ADDRESS][PERSON_NAME]"
type input "[GEOGRAPHIC_DATA]"
type input "Quarry"
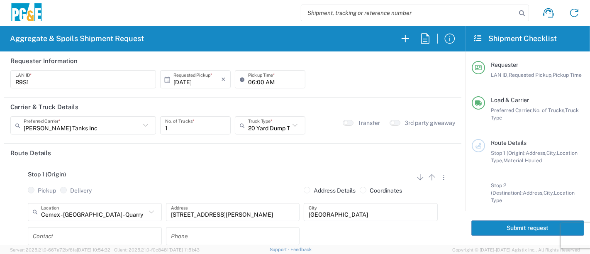
click at [59, 237] on input "text" at bounding box center [95, 236] width 124 height 15
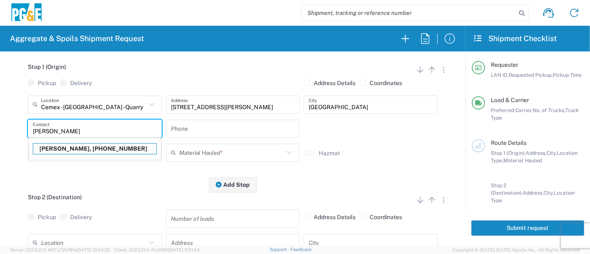
scroll to position [108, 0]
click at [67, 147] on p "[PERSON_NAME], [PHONE_NUMBER]" at bounding box center [94, 148] width 123 height 10
type input "[PERSON_NAME]"
type input "[PHONE_NUMBER]"
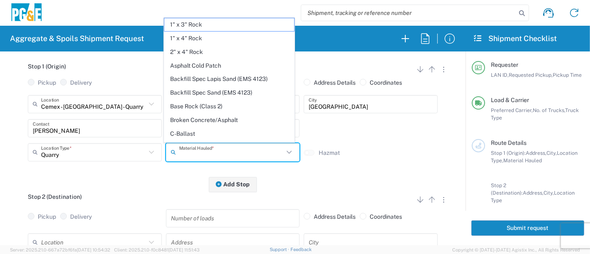
click at [212, 152] on input "text" at bounding box center [231, 152] width 105 height 15
click at [229, 92] on span "Backfill Spec Sand (EMS 4123)" at bounding box center [229, 92] width 130 height 13
type input "Backfill Spec Sand (EMS 4123)"
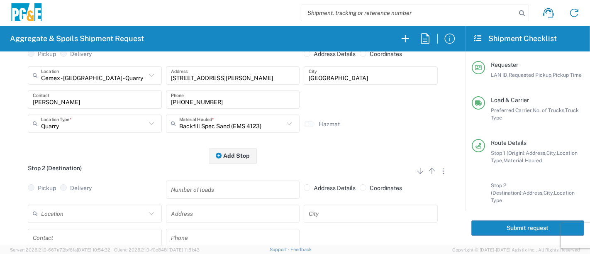
scroll to position [154, 0]
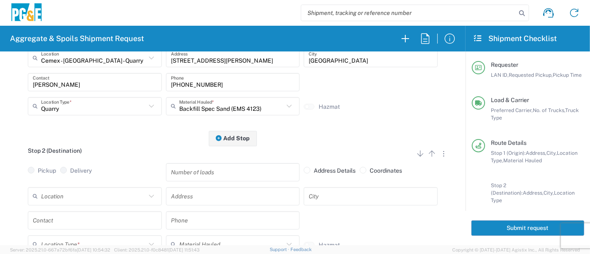
click at [52, 197] on input "text" at bounding box center [93, 196] width 105 height 15
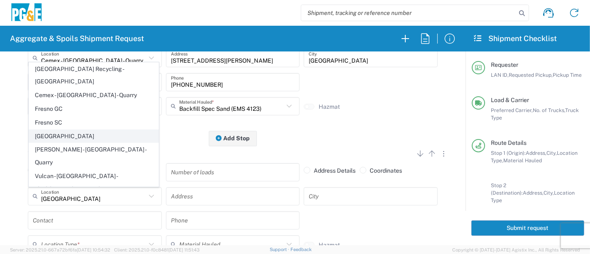
click at [64, 139] on span "[GEOGRAPHIC_DATA]" at bounding box center [94, 136] width 130 height 13
type input "[GEOGRAPHIC_DATA]"
type input "[STREET_ADDRESS]"
type input "[GEOGRAPHIC_DATA]"
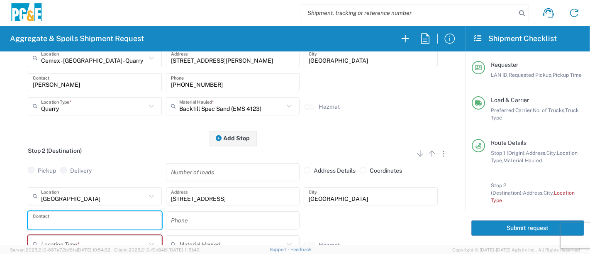
click at [88, 220] on input "text" at bounding box center [95, 220] width 124 height 15
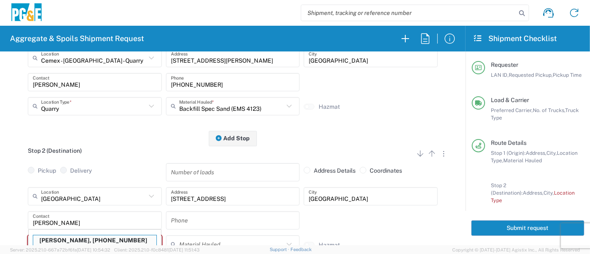
click at [79, 241] on p "[PERSON_NAME], [PHONE_NUMBER]" at bounding box center [94, 240] width 123 height 10
type input "[PERSON_NAME]"
type input "[PHONE_NUMBER]"
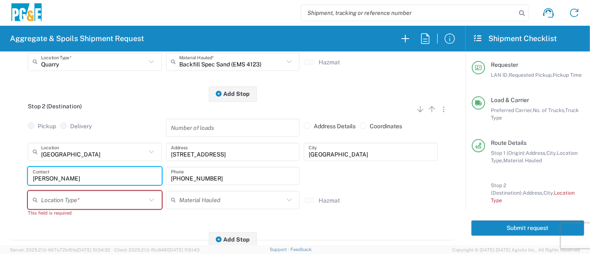
scroll to position [247, 0]
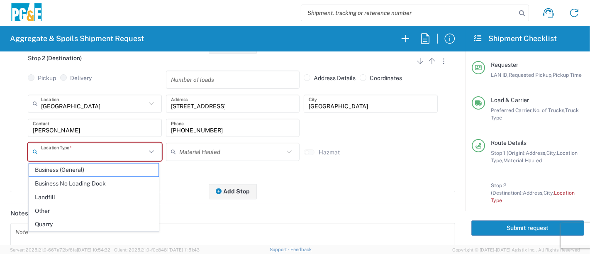
click at [97, 151] on input "text" at bounding box center [93, 151] width 105 height 15
click at [87, 216] on span "Other" at bounding box center [94, 211] width 130 height 13
type input "Other"
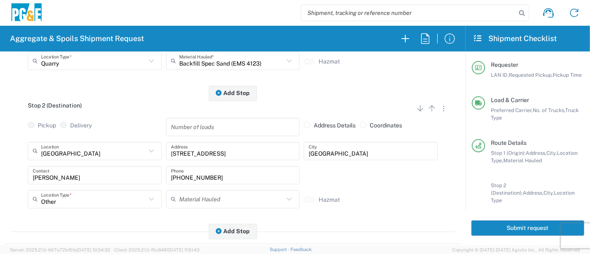
scroll to position [0, 0]
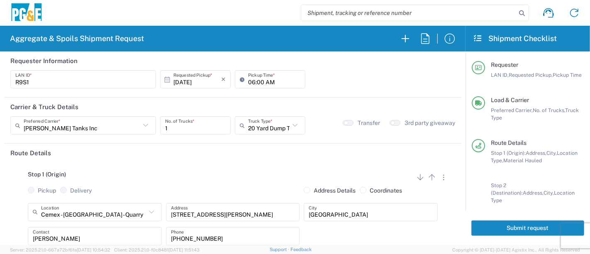
click at [497, 227] on button "Submit request" at bounding box center [527, 227] width 113 height 15
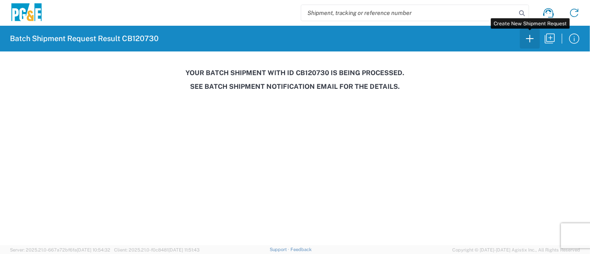
click at [532, 40] on icon "button" at bounding box center [529, 38] width 13 height 13
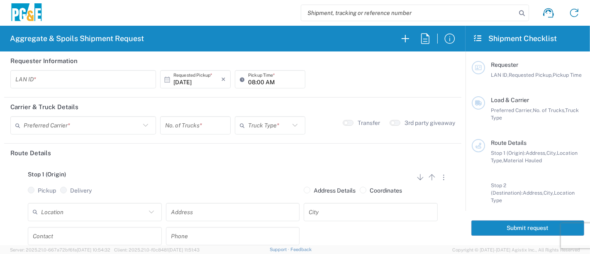
click at [94, 76] on input "text" at bounding box center [83, 79] width 136 height 15
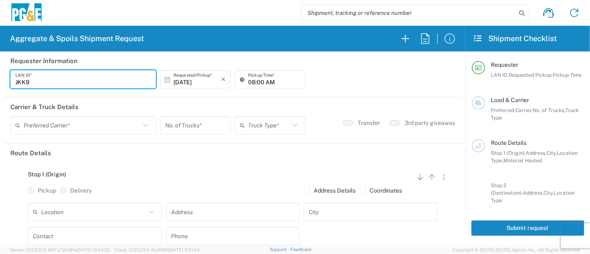
type input "JKK9"
click at [248, 80] on input "08:00 AM" at bounding box center [274, 79] width 52 height 15
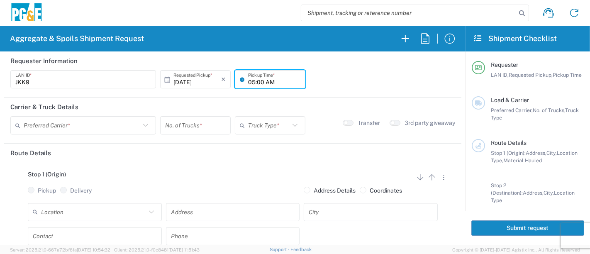
type input "05:00 AM"
click at [103, 122] on input "text" at bounding box center [82, 125] width 117 height 15
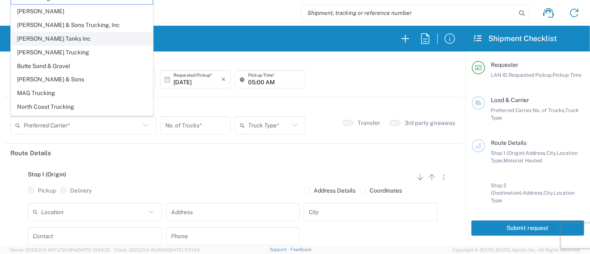
click at [37, 39] on span "[PERSON_NAME] Tanks Inc" at bounding box center [82, 38] width 142 height 13
type input "[PERSON_NAME] Tanks Inc"
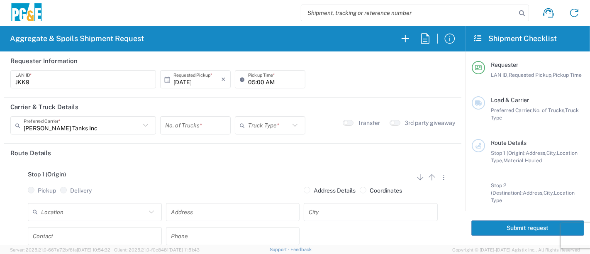
click at [186, 127] on input "number" at bounding box center [195, 125] width 61 height 15
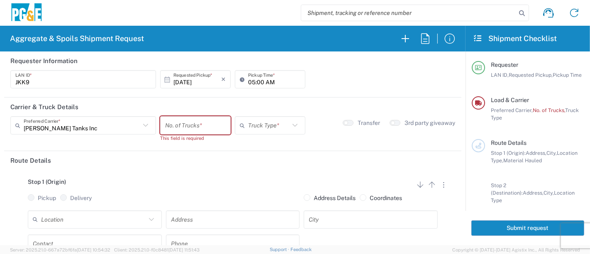
click at [182, 127] on input "number" at bounding box center [195, 125] width 61 height 15
click at [207, 130] on input "number" at bounding box center [195, 125] width 61 height 15
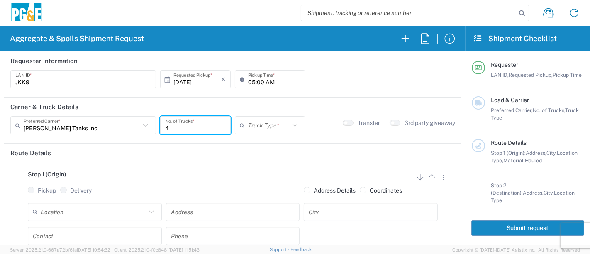
type input "4"
click at [276, 129] on input "text" at bounding box center [268, 125] width 41 height 15
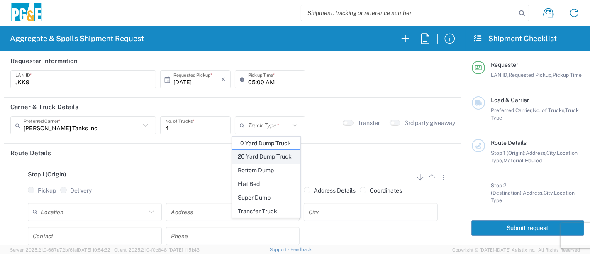
click at [273, 159] on span "20 Yard Dump Truck" at bounding box center [266, 156] width 68 height 13
type input "20 Yard Dump Truck"
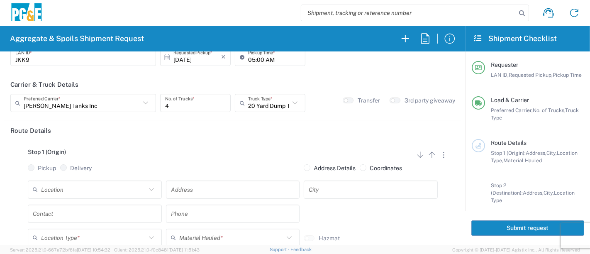
scroll to position [46, 0]
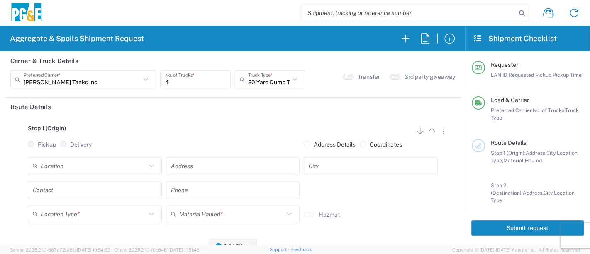
click at [117, 168] on input "text" at bounding box center [93, 166] width 105 height 15
click at [83, 151] on span "Edenvale SC" at bounding box center [94, 149] width 130 height 13
type input "Edenvale SC"
type input "[STREET_ADDRESS][PERSON_NAME]"
type input "[GEOGRAPHIC_DATA][PERSON_NAME]"
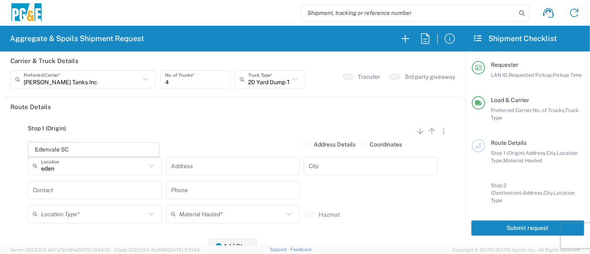
type input "Business No Loading Dock"
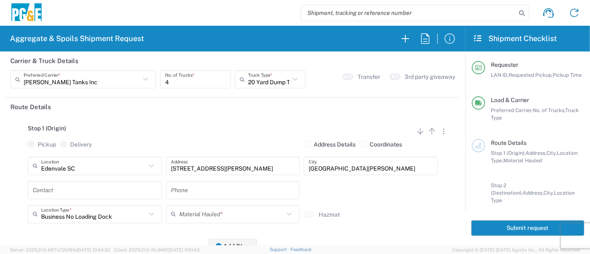
click at [71, 192] on input "text" at bounding box center [95, 190] width 124 height 15
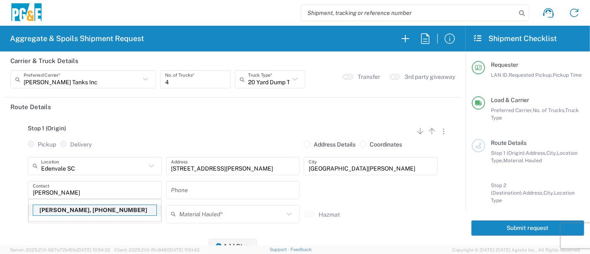
click at [66, 212] on p "[PERSON_NAME], [PHONE_NUMBER]" at bounding box center [94, 210] width 123 height 10
type input "[PERSON_NAME]"
type input "[PHONE_NUMBER]"
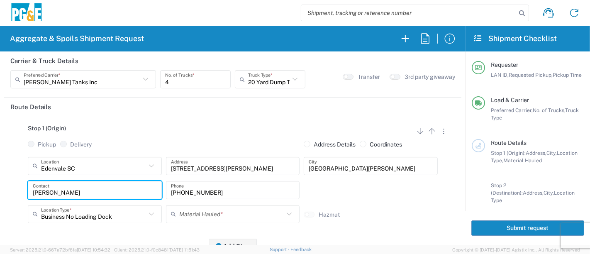
click at [184, 215] on input "text" at bounding box center [231, 214] width 105 height 15
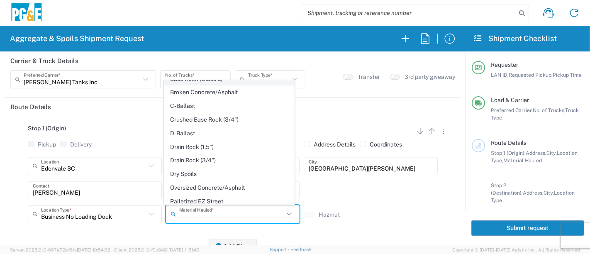
scroll to position [92, 0]
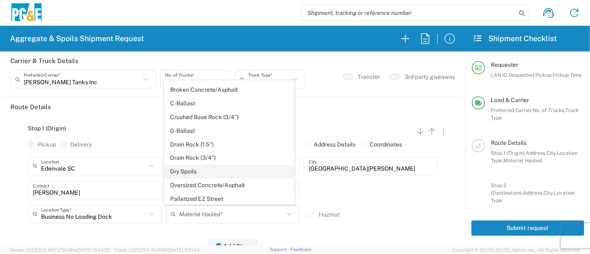
click at [191, 171] on span "Dry Spoils" at bounding box center [229, 171] width 130 height 13
type input "Dry Spoils"
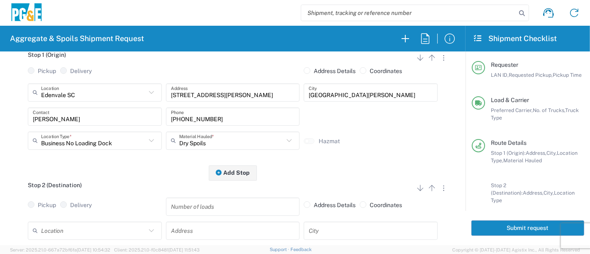
scroll to position [138, 0]
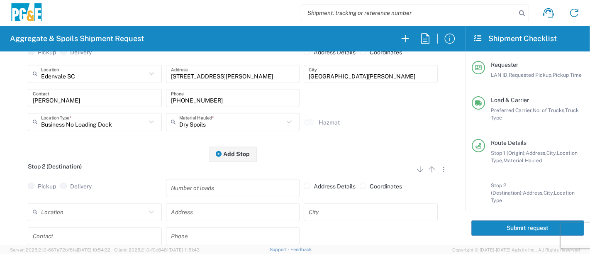
click at [63, 211] on input "text" at bounding box center [93, 212] width 105 height 15
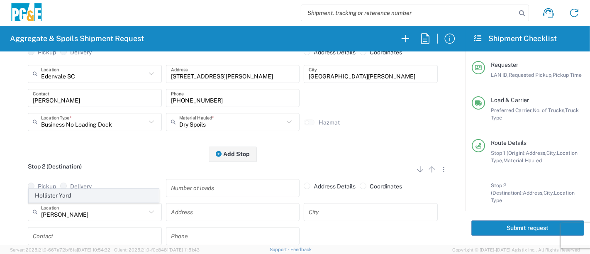
click at [69, 191] on span "Hollister Yard" at bounding box center [94, 195] width 130 height 13
type input "Hollister Yard"
type input "[STREET_ADDRESS]"
type input "Hollister"
type input "Business No Loading Dock"
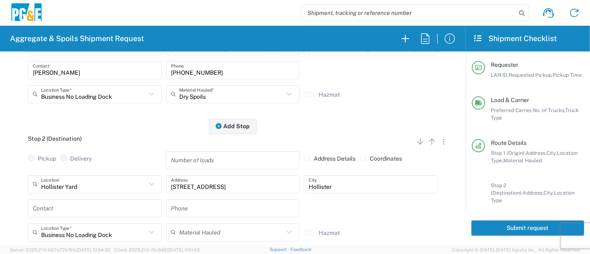
scroll to position [184, 0]
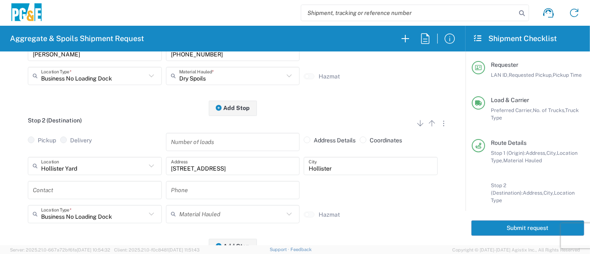
click at [70, 194] on input "text" at bounding box center [95, 190] width 124 height 15
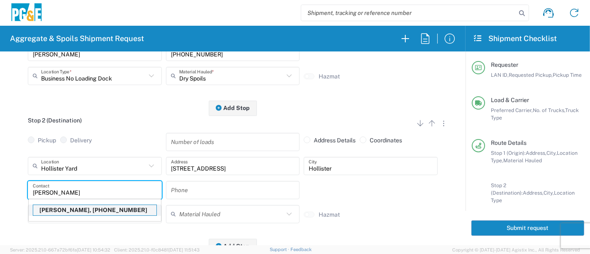
click at [75, 214] on p "[PERSON_NAME], [PHONE_NUMBER]" at bounding box center [94, 210] width 123 height 10
type input "[PERSON_NAME]"
type input "[PHONE_NUMBER]"
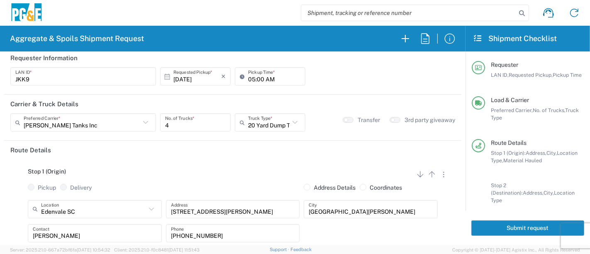
scroll to position [0, 0]
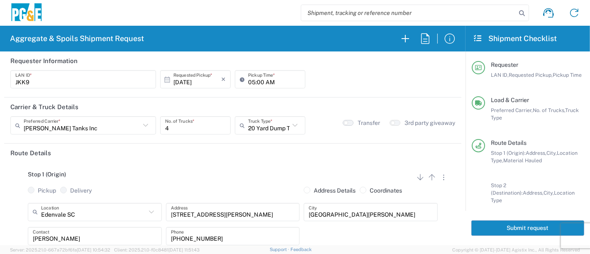
click at [343, 121] on button "button" at bounding box center [348, 123] width 11 height 6
click at [482, 224] on button "Submit request" at bounding box center [527, 227] width 113 height 15
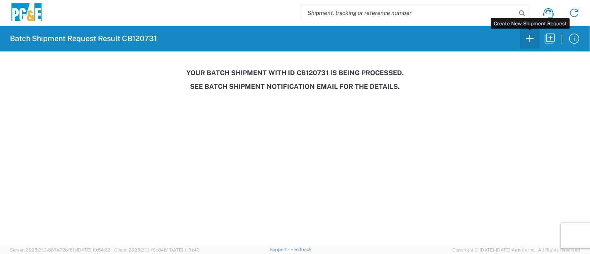
click at [530, 38] on icon "button" at bounding box center [529, 38] width 7 height 7
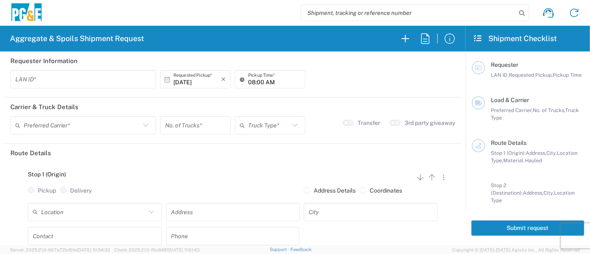
click at [96, 74] on input "text" at bounding box center [83, 79] width 136 height 15
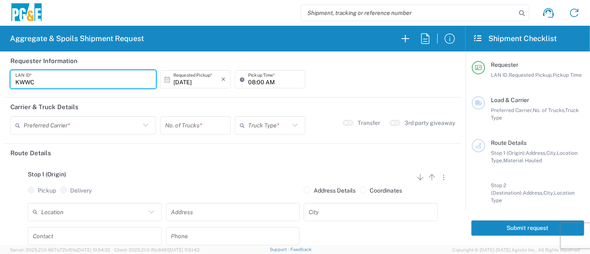
type input "KWWC"
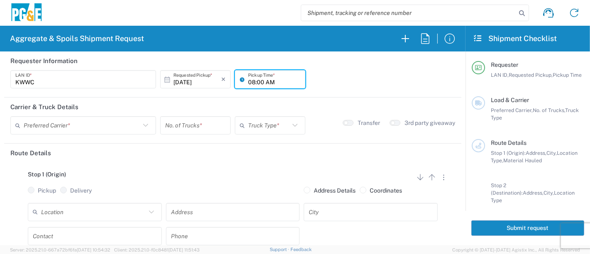
click at [248, 81] on input "08:00 AM" at bounding box center [274, 79] width 52 height 15
type input "06:00 AM"
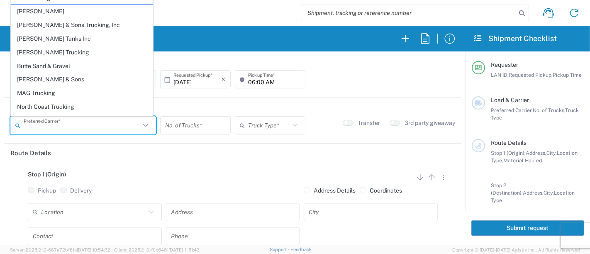
click at [69, 124] on input "text" at bounding box center [82, 125] width 117 height 15
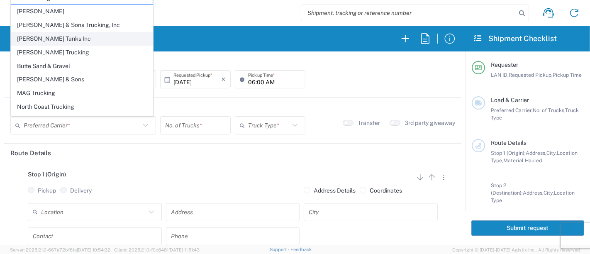
click at [64, 39] on span "[PERSON_NAME] Tanks Inc" at bounding box center [82, 38] width 142 height 13
type input "[PERSON_NAME] Tanks Inc"
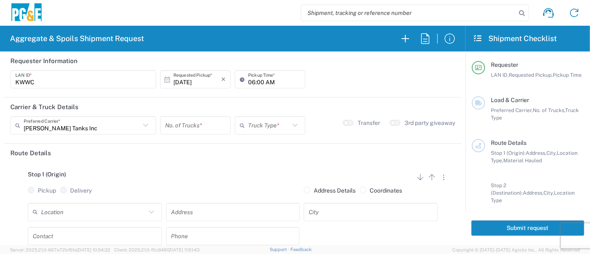
click at [205, 127] on input "number" at bounding box center [195, 125] width 61 height 15
type input "1"
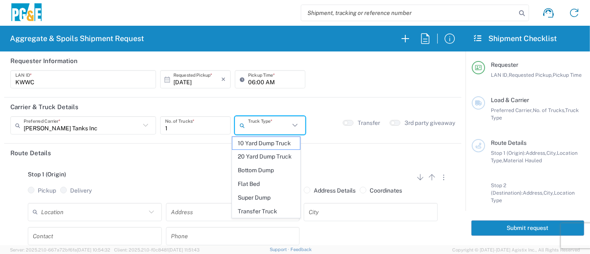
click at [269, 126] on input "text" at bounding box center [268, 125] width 41 height 15
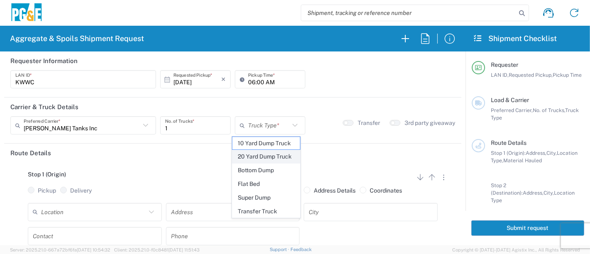
click at [268, 154] on span "20 Yard Dump Truck" at bounding box center [266, 156] width 68 height 13
type input "20 Yard Dump Truck"
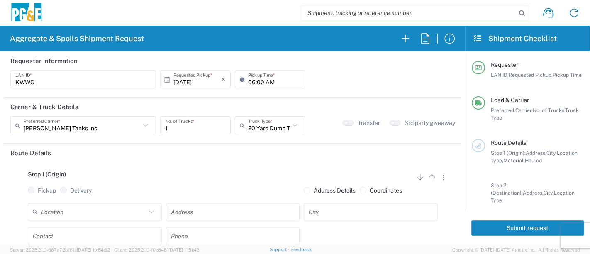
scroll to position [46, 0]
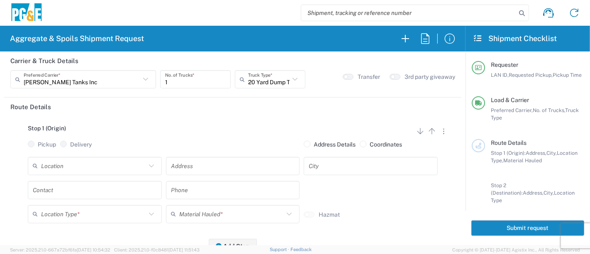
click at [53, 171] on input "text" at bounding box center [93, 166] width 105 height 15
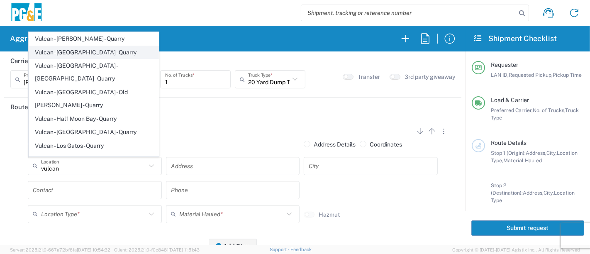
click at [76, 50] on span "Vulcan - [GEOGRAPHIC_DATA] - Quarry" at bounding box center [94, 52] width 130 height 13
type input "Vulcan - [GEOGRAPHIC_DATA] - Quarry"
type input "[STREET_ADDRESS]"
type input "[GEOGRAPHIC_DATA]"
type input "Quarry"
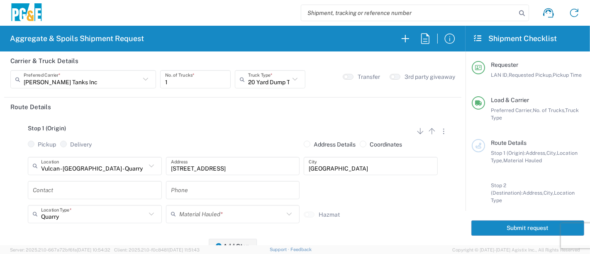
click at [90, 200] on div "Contact" at bounding box center [95, 193] width 138 height 24
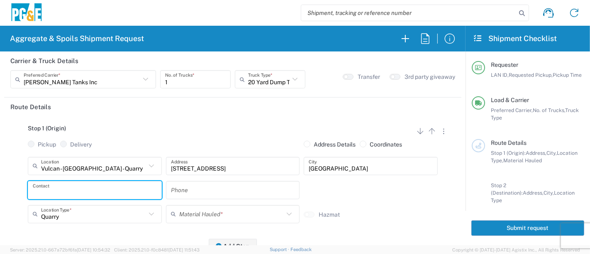
click at [90, 189] on input "text" at bounding box center [95, 190] width 124 height 15
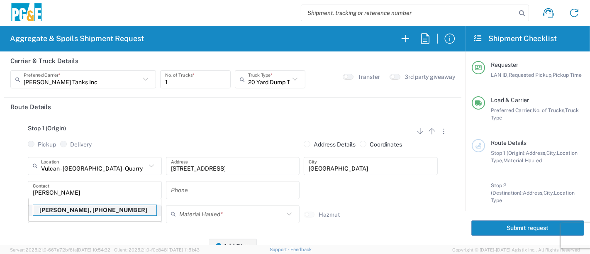
click at [83, 208] on p "[PERSON_NAME], [PHONE_NUMBER]" at bounding box center [94, 210] width 123 height 10
type input "[PERSON_NAME]"
type input "[PHONE_NUMBER]"
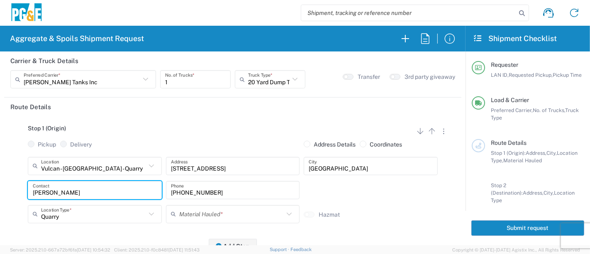
click at [183, 213] on input "text" at bounding box center [231, 214] width 105 height 15
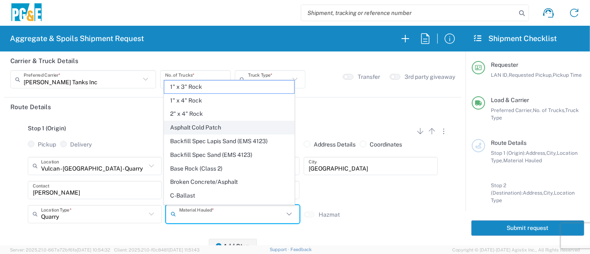
click at [208, 124] on span "Asphalt Cold Patch" at bounding box center [229, 127] width 130 height 13
type input "Asphalt Cold Patch"
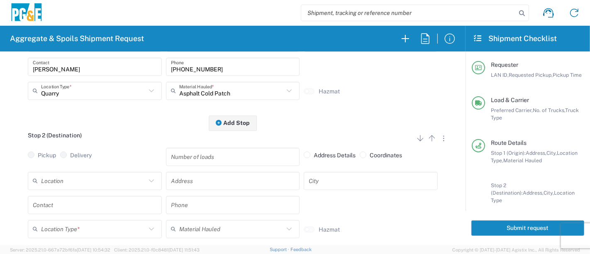
scroll to position [184, 0]
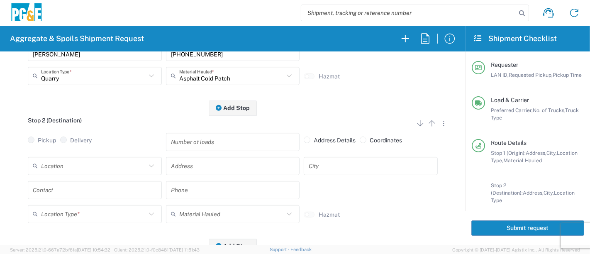
click at [108, 164] on input "text" at bounding box center [93, 166] width 105 height 15
drag, startPoint x: 98, startPoint y: 149, endPoint x: 96, endPoint y: 161, distance: 12.7
click at [98, 148] on span "Fruitvale Sub - [GEOGRAPHIC_DATA]" at bounding box center [94, 149] width 130 height 13
type input "Fruitvale Sub - [GEOGRAPHIC_DATA]"
type input "[STREET_ADDRESS]"
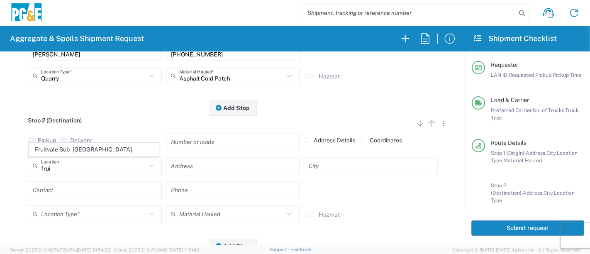
type input "[GEOGRAPHIC_DATA]"
type input "Business No Loading Dock"
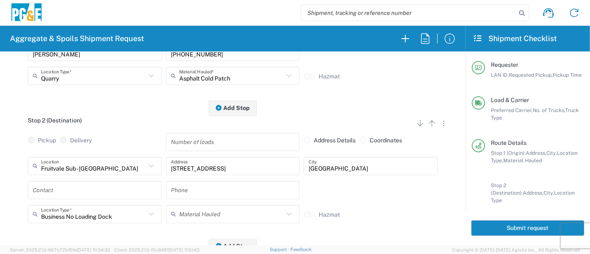
click at [83, 189] on input "text" at bounding box center [95, 190] width 124 height 15
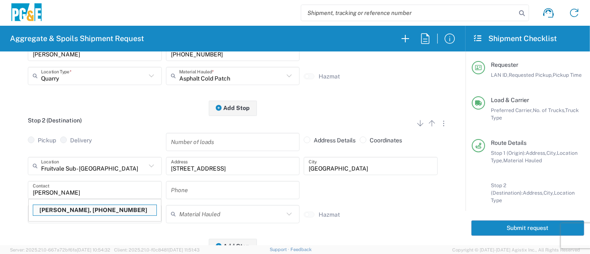
click at [68, 212] on p "[PERSON_NAME], [PHONE_NUMBER]" at bounding box center [94, 210] width 123 height 10
type input "[PERSON_NAME]"
type input "[PHONE_NUMBER]"
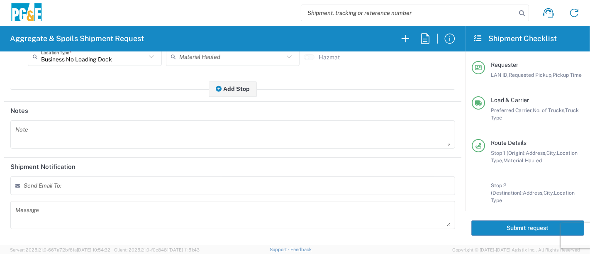
scroll to position [378, 0]
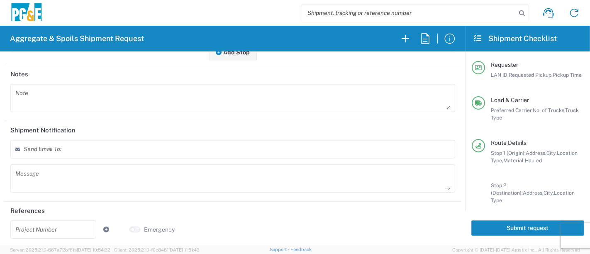
click at [52, 97] on textarea at bounding box center [232, 97] width 435 height 23
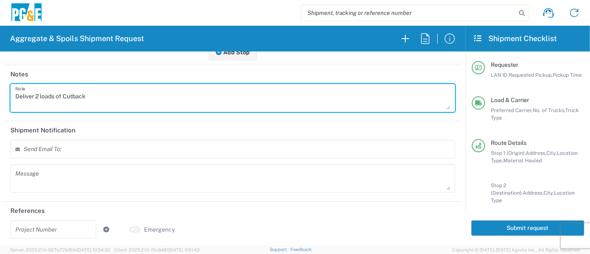
drag, startPoint x: 101, startPoint y: 99, endPoint x: 0, endPoint y: 91, distance: 101.6
click at [0, 91] on form "Requester Information KWWC LAN ID * [DATE] × Requested Pickup * Cancel Apply 06…" at bounding box center [233, 148] width 466 height 194
type textarea "Deliver 2 loads of Cutback"
click at [70, 178] on textarea at bounding box center [232, 178] width 435 height 23
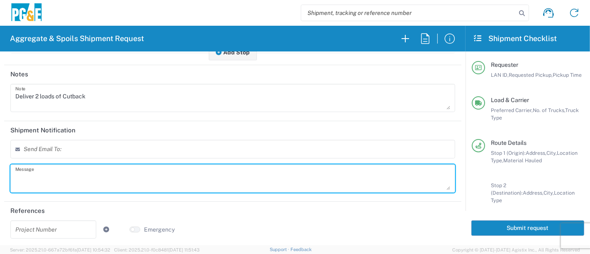
paste textarea "Deliver 2 loads of Cutback"
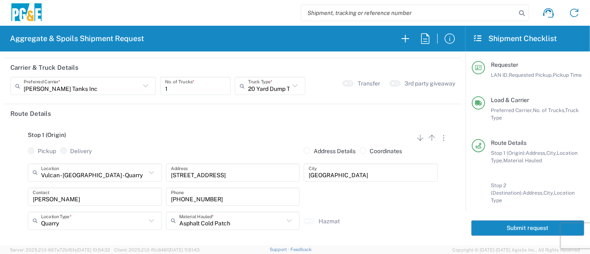
scroll to position [0, 0]
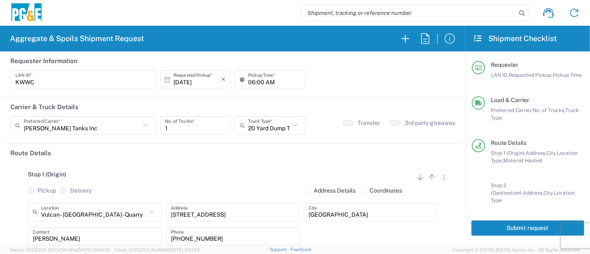
type textarea "Deliver 2 loads of Cutback"
click at [492, 224] on button "Submit request" at bounding box center [527, 227] width 113 height 15
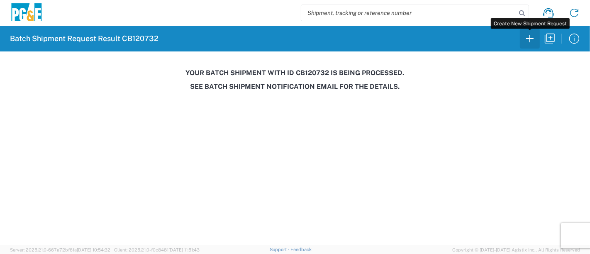
click at [530, 39] on icon "button" at bounding box center [529, 38] width 7 height 7
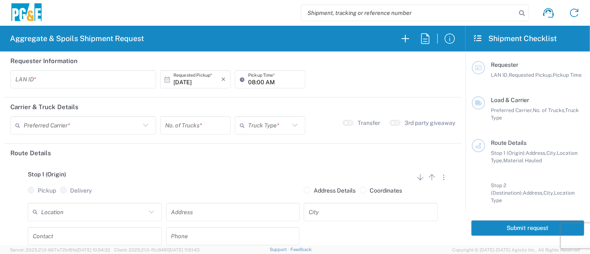
drag, startPoint x: 530, startPoint y: 39, endPoint x: 91, endPoint y: 75, distance: 440.6
click at [91, 75] on input "text" at bounding box center [83, 79] width 136 height 15
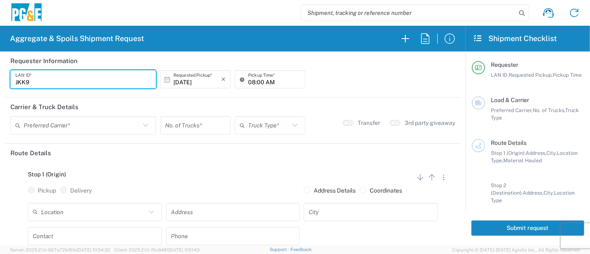
type input "JKK9"
click at [249, 81] on input "08:00 AM" at bounding box center [274, 79] width 52 height 15
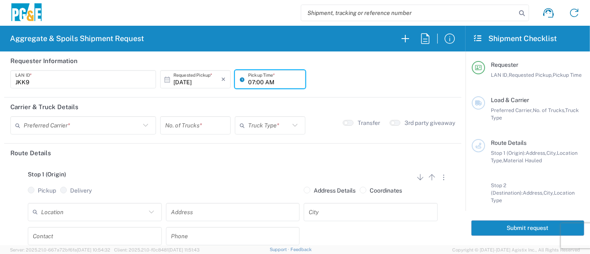
type input "07:00 AM"
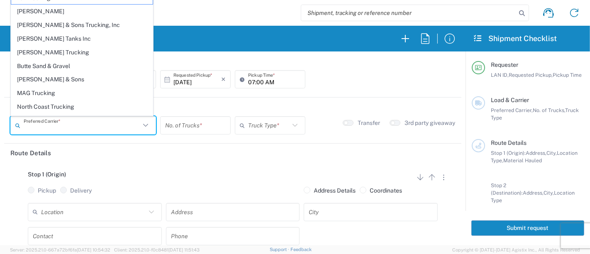
click at [88, 124] on input "text" at bounding box center [82, 125] width 117 height 15
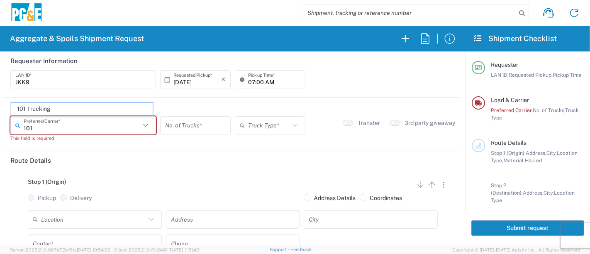
click at [66, 110] on span "101 Trucking" at bounding box center [82, 109] width 142 height 13
type input "101 Trucking"
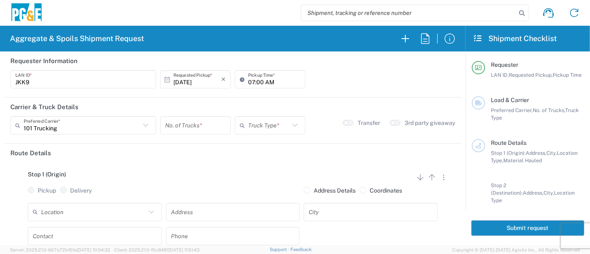
click at [183, 122] on input "number" at bounding box center [195, 125] width 61 height 15
type input "5"
click at [264, 119] on input "text" at bounding box center [268, 125] width 41 height 15
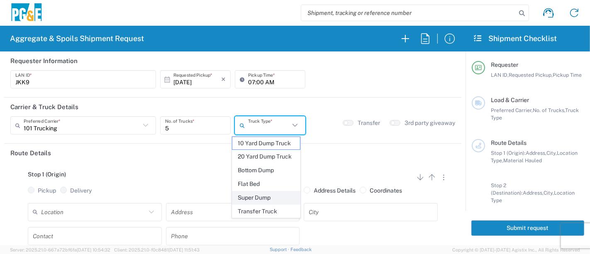
click at [272, 196] on span "Super Dump" at bounding box center [266, 197] width 68 height 13
type input "Super Dump"
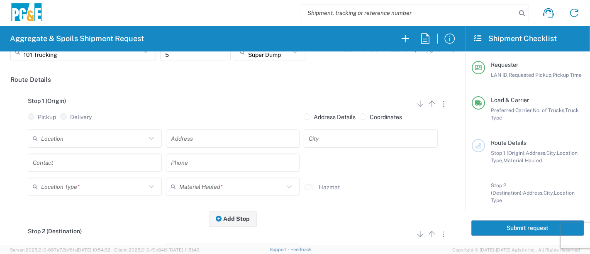
scroll to position [92, 0]
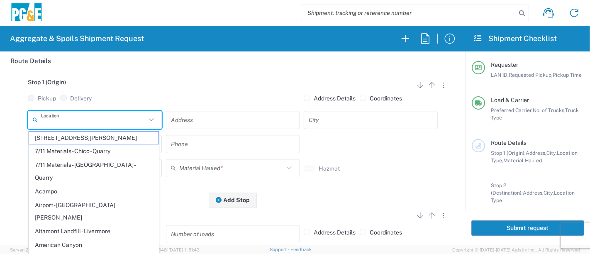
click at [59, 119] on input "text" at bounding box center [93, 119] width 105 height 15
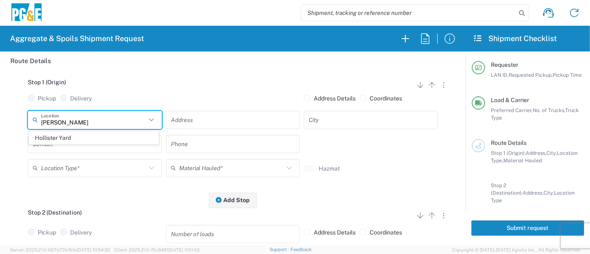
click at [74, 137] on span "Hollister Yard" at bounding box center [94, 138] width 130 height 13
type input "Hollister Yard"
type input "[STREET_ADDRESS]"
type input "Hollister"
type input "Business No Loading Dock"
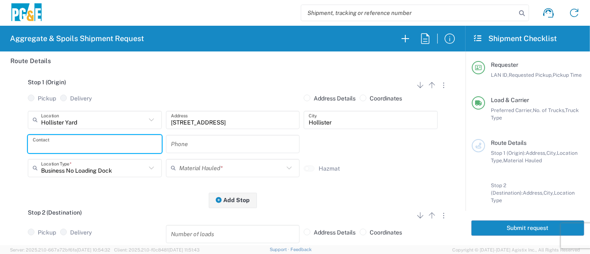
click at [67, 149] on input "text" at bounding box center [95, 144] width 124 height 15
type input "Tristen"
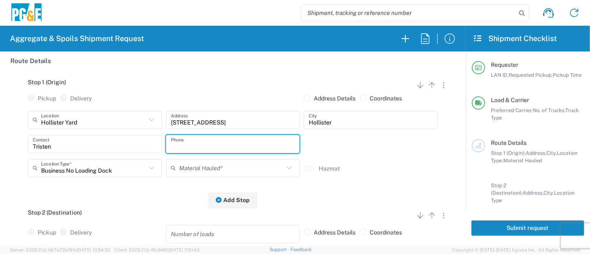
type input "n"
drag, startPoint x: 233, startPoint y: 142, endPoint x: 43, endPoint y: 140, distance: 190.5
click at [43, 140] on div "Tristen Contact [PHONE_NUMBER] Phone" at bounding box center [233, 147] width 414 height 24
type input "[PHONE_NUMBER]"
click at [181, 165] on input "text" at bounding box center [231, 168] width 105 height 15
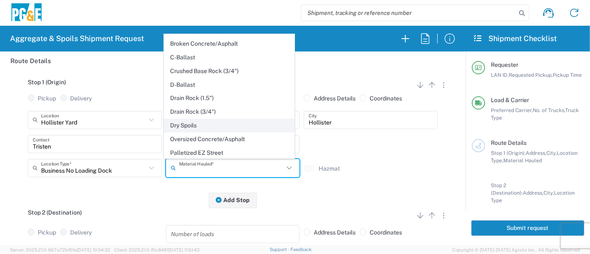
click at [186, 120] on span "Dry Spoils" at bounding box center [229, 125] width 130 height 13
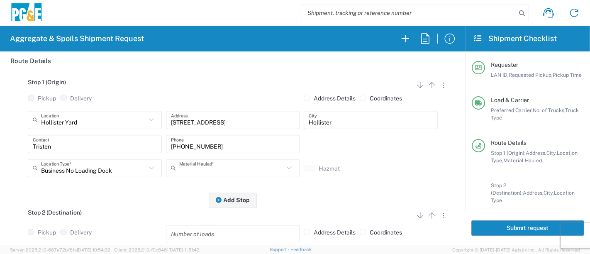
type input "Dry Spoils"
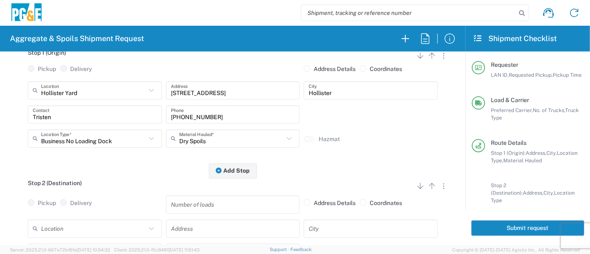
scroll to position [184, 0]
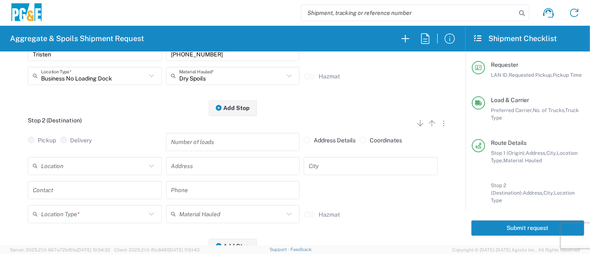
click at [51, 169] on input "text" at bounding box center [93, 166] width 105 height 15
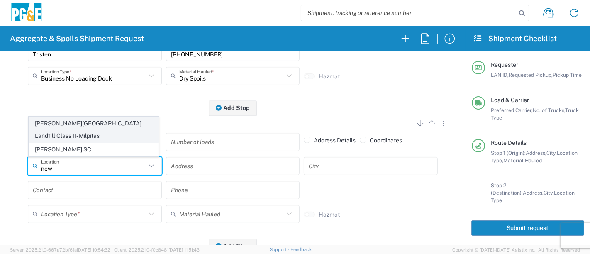
click at [60, 137] on span "[PERSON_NAME][GEOGRAPHIC_DATA] - Landfill Class II - Milpitas" at bounding box center [94, 130] width 130 height 26
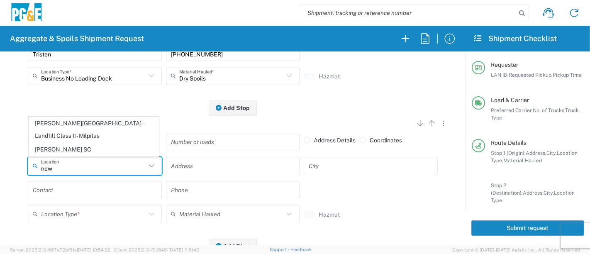
type input "[PERSON_NAME][GEOGRAPHIC_DATA] - Landfill Class II - Milpitas"
type input "[STREET_ADDRESS][PERSON_NAME]"
type input "Milpitas"
type input "Landfill"
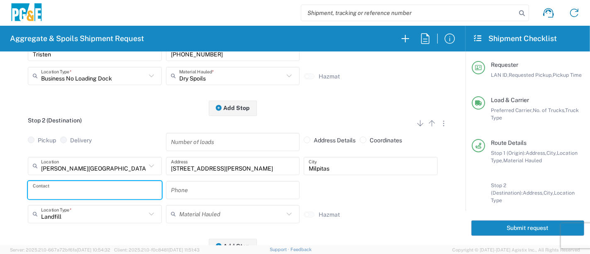
click at [59, 190] on input "text" at bounding box center [95, 190] width 124 height 15
type input "Tristen"
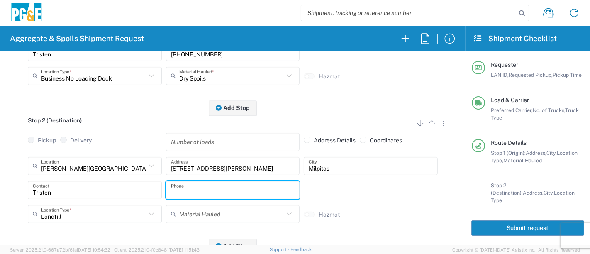
paste input "[PHONE_NUMBER]"
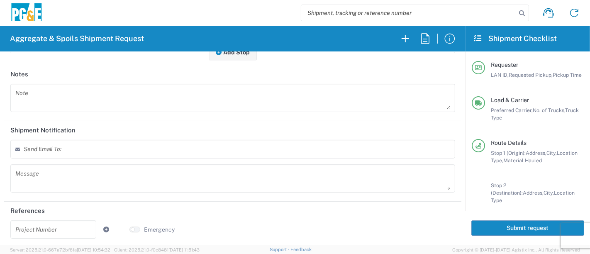
scroll to position [0, 0]
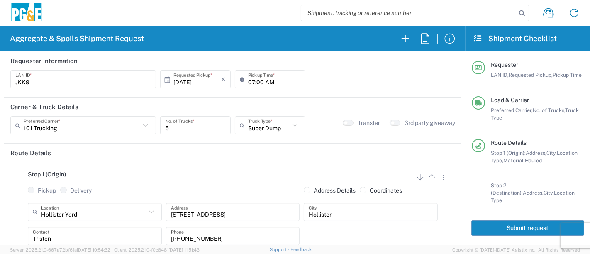
type input "[PHONE_NUMBER]"
click at [501, 228] on button "Submit request" at bounding box center [527, 227] width 113 height 15
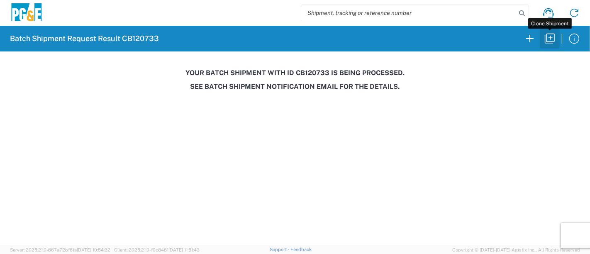
click at [555, 37] on icon "button" at bounding box center [550, 39] width 10 height 10
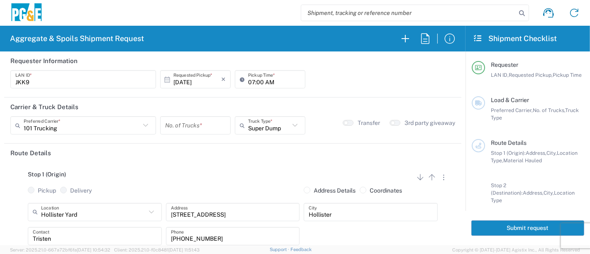
click at [256, 81] on input "07:00 AM" at bounding box center [274, 79] width 52 height 15
click at [257, 81] on input "07:00 AM" at bounding box center [274, 79] width 52 height 15
type input "07:30 AM"
click at [196, 126] on input "number" at bounding box center [195, 125] width 61 height 15
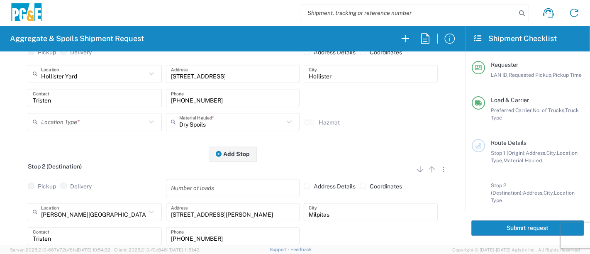
type input "5"
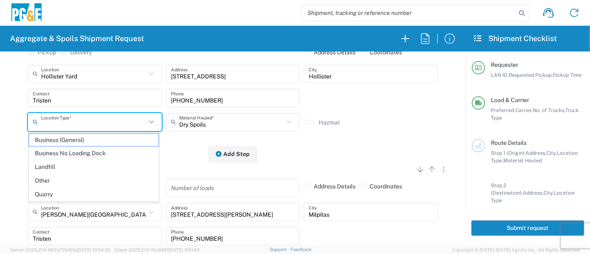
click at [95, 119] on input "text" at bounding box center [93, 122] width 105 height 15
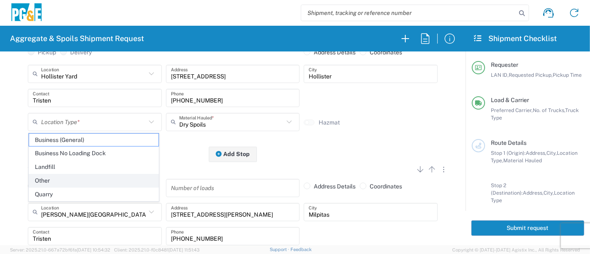
click at [61, 176] on span "Other" at bounding box center [94, 180] width 130 height 13
type input "Other"
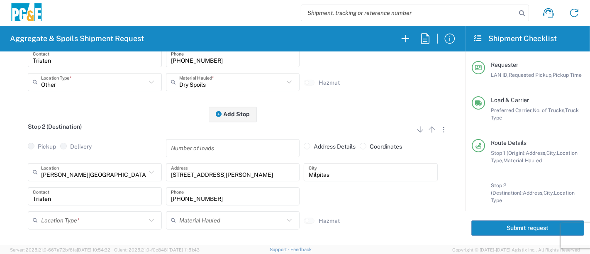
scroll to position [230, 0]
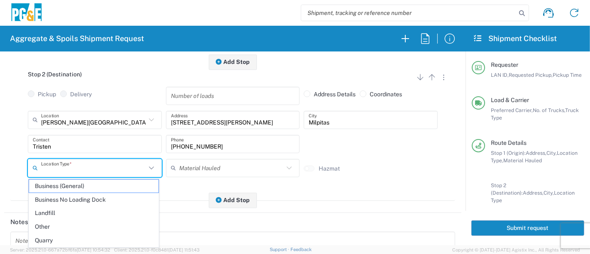
click at [129, 166] on input "text" at bounding box center [93, 168] width 105 height 15
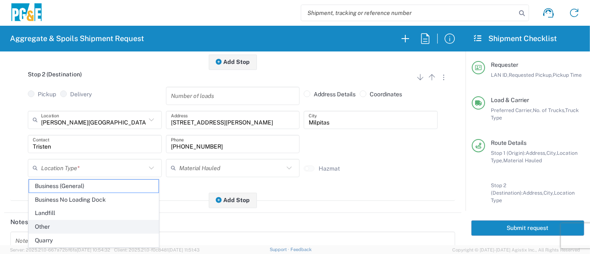
click at [75, 221] on span "Other" at bounding box center [94, 226] width 130 height 13
type input "Other"
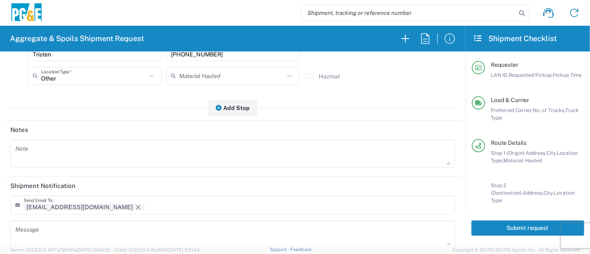
scroll to position [369, 0]
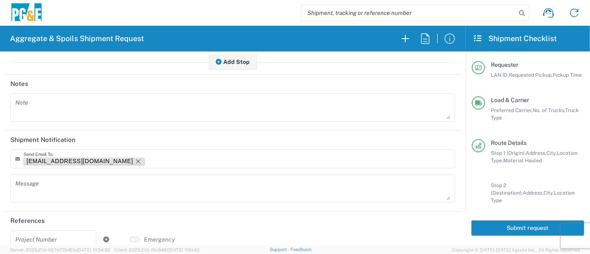
click at [135, 161] on icon "Remove tag" at bounding box center [138, 161] width 7 height 7
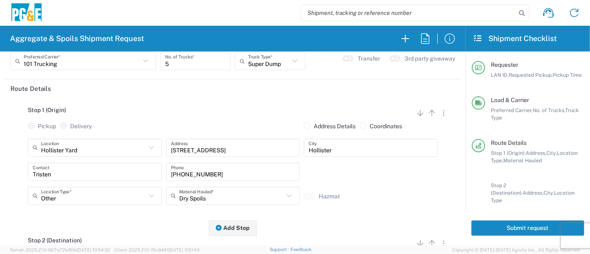
scroll to position [0, 0]
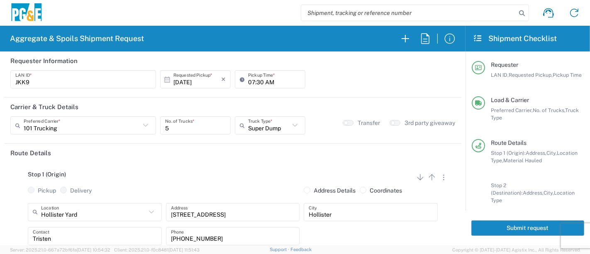
click at [526, 227] on button "Submit request" at bounding box center [527, 227] width 113 height 15
